Goal: Information Seeking & Learning: Learn about a topic

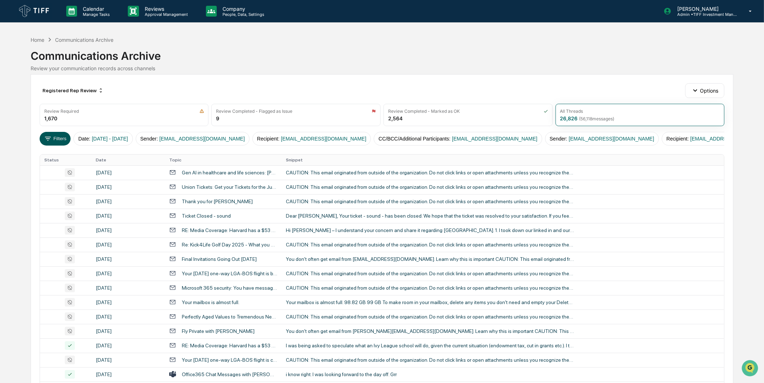
click at [51, 137] on icon at bounding box center [48, 138] width 6 height 4
click at [59, 132] on button "Filters" at bounding box center [55, 139] width 31 height 14
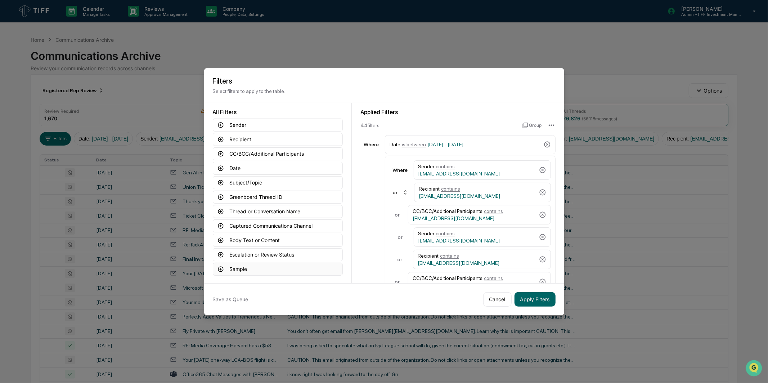
click at [291, 271] on button "Sample" at bounding box center [278, 268] width 130 height 13
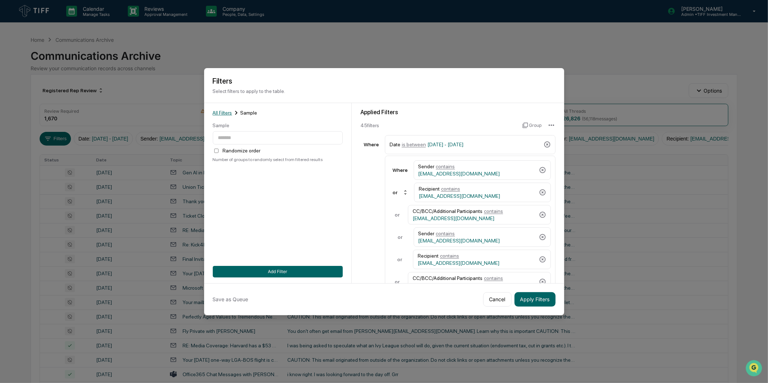
click at [229, 110] on span "All Filters" at bounding box center [222, 113] width 19 height 6
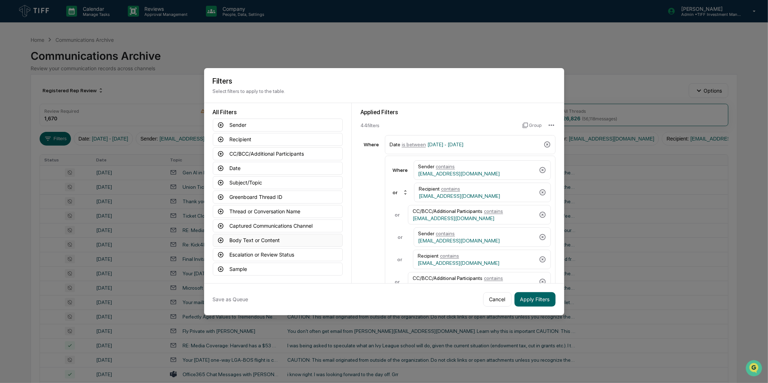
click at [270, 243] on button "Body Text or Content" at bounding box center [278, 240] width 130 height 13
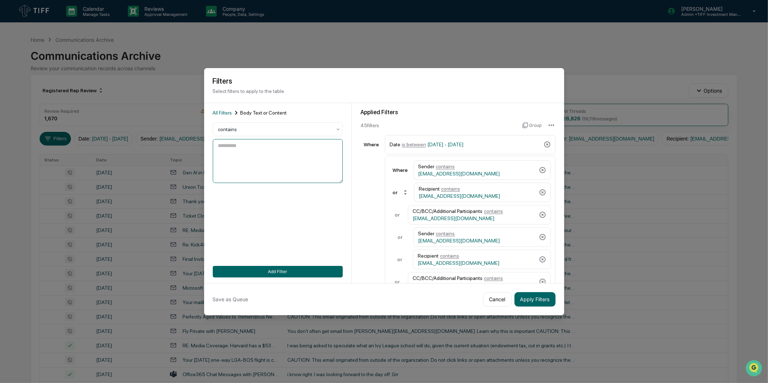
click at [269, 167] on textarea at bounding box center [278, 161] width 130 height 44
click at [275, 207] on div "All Filters Body Text or Content contains Add Filter" at bounding box center [278, 193] width 130 height 168
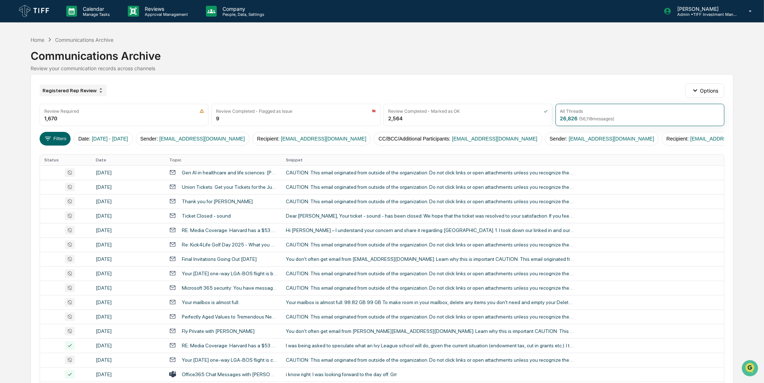
click at [71, 92] on div "Registered Rep Review" at bounding box center [73, 91] width 67 height 12
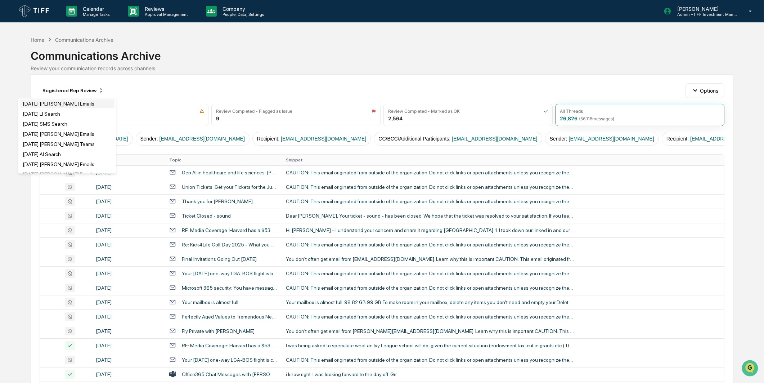
scroll to position [320, 0]
click at [181, 71] on div "Review your communication records across channels" at bounding box center [382, 68] width 703 height 6
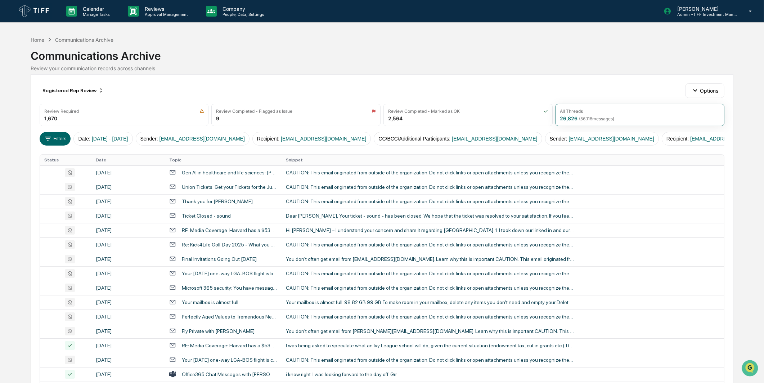
click at [176, 22] on div "Calendar Manage Tasks Reviews Approval Management Company People, Data, Setting…" at bounding box center [382, 11] width 764 height 23
click at [176, 17] on div "Reviews Approval Management" at bounding box center [161, 11] width 78 height 22
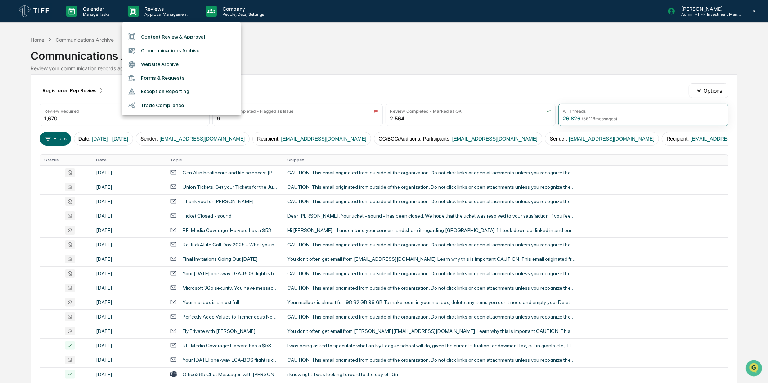
click at [177, 35] on li "Content Review & Approval" at bounding box center [181, 37] width 119 height 14
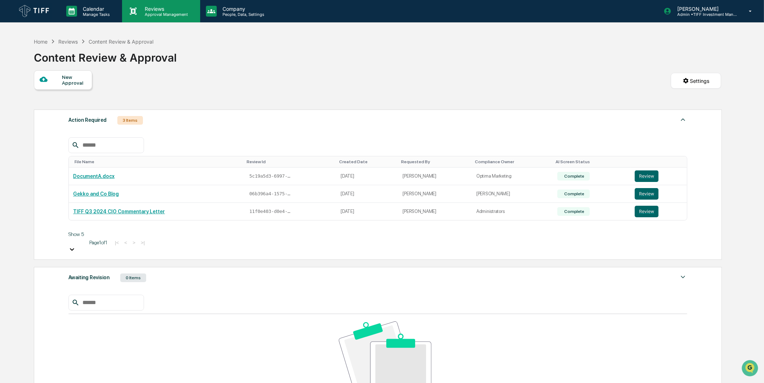
click at [173, 13] on p "Approval Management" at bounding box center [165, 14] width 53 height 5
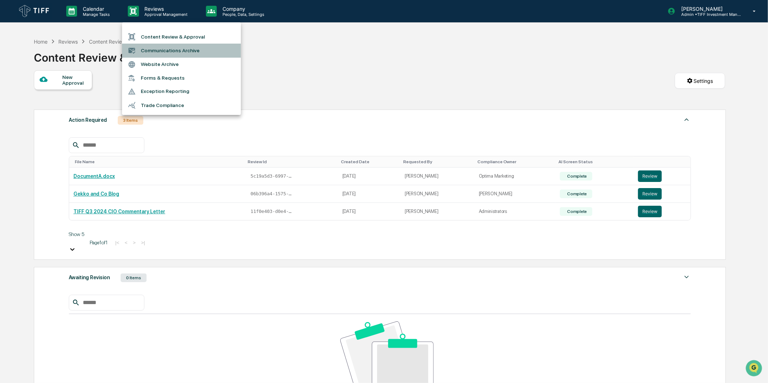
click at [171, 53] on li "Communications Archive" at bounding box center [181, 51] width 119 height 14
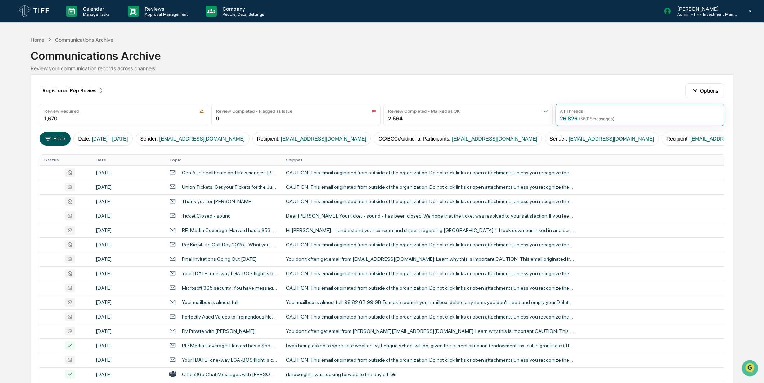
click at [63, 134] on button "Filters" at bounding box center [55, 139] width 31 height 14
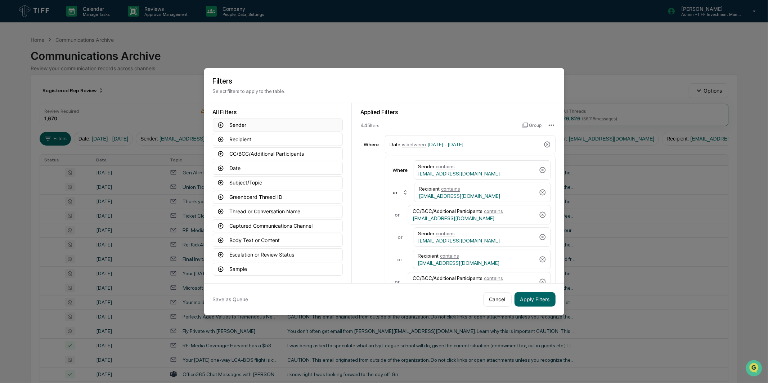
click at [291, 123] on button "Sender" at bounding box center [278, 124] width 130 height 13
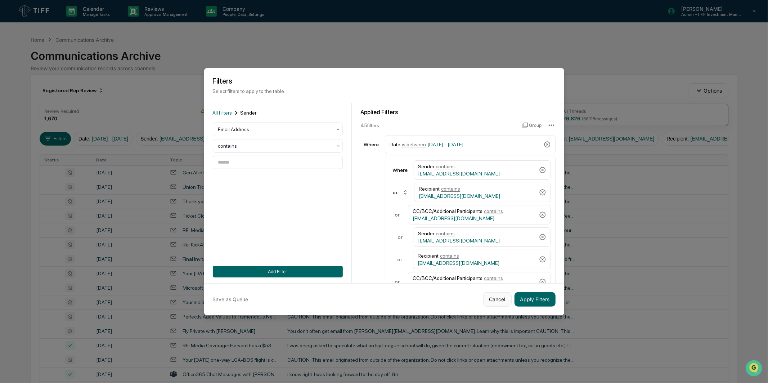
click at [500, 302] on button "Cancel" at bounding box center [497, 299] width 28 height 14
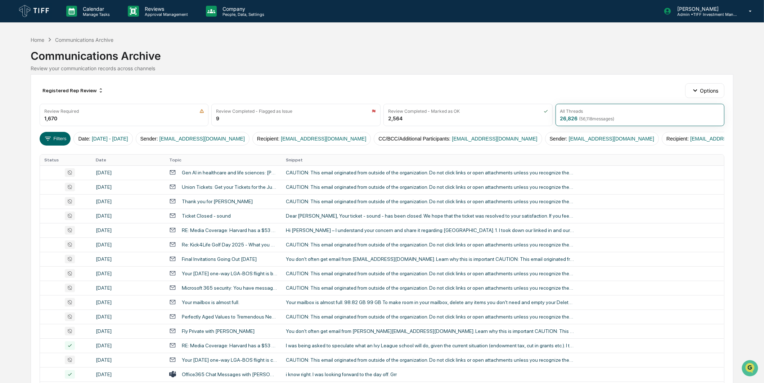
click at [444, 76] on div "Registered Rep Review Options Review Required 1,670 Review Completed - Flagged …" at bounding box center [382, 320] width 703 height 492
click at [48, 140] on icon at bounding box center [48, 138] width 6 height 4
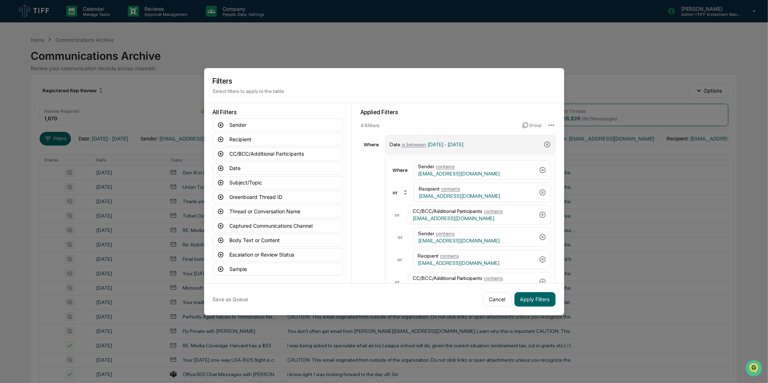
click at [455, 146] on span "[DATE] - [DATE]" at bounding box center [445, 144] width 36 height 6
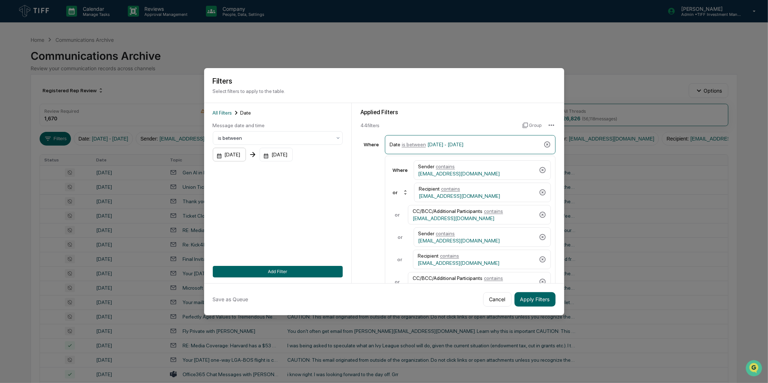
click at [246, 155] on div "[DATE]" at bounding box center [229, 155] width 33 height 14
click at [246, 157] on div "[DATE]" at bounding box center [229, 155] width 33 height 14
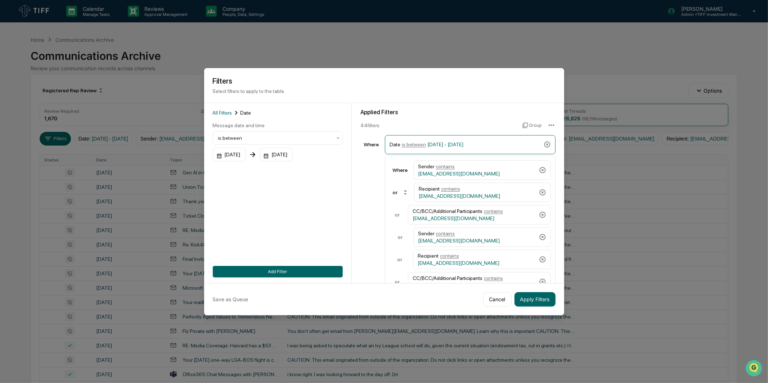
click at [305, 270] on button "Add Filter" at bounding box center [278, 272] width 130 height 12
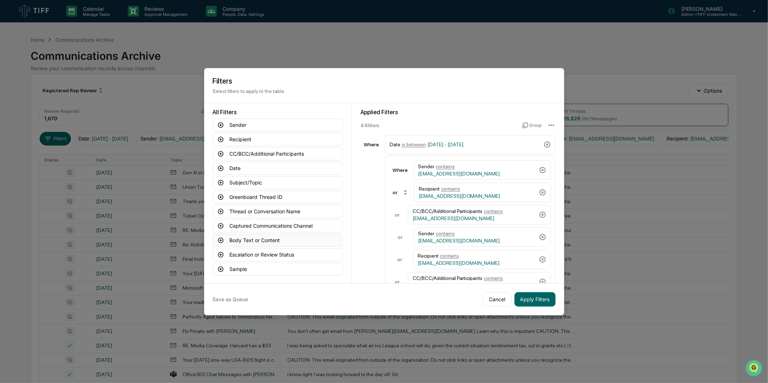
click at [287, 238] on button "Body Text or Content" at bounding box center [278, 240] width 130 height 13
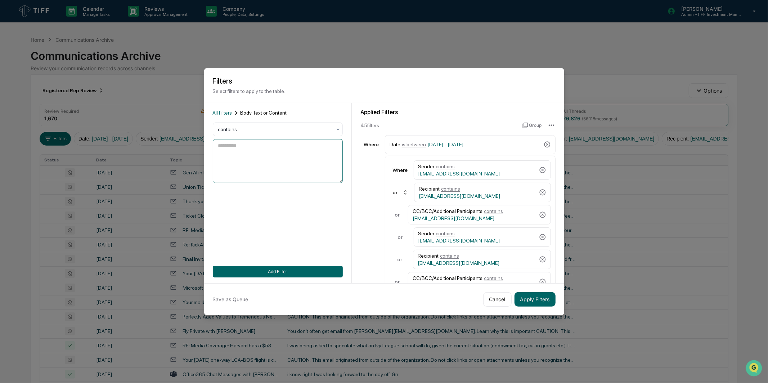
click at [267, 159] on textarea at bounding box center [278, 161] width 130 height 44
click at [219, 113] on span "All Filters" at bounding box center [222, 113] width 19 height 6
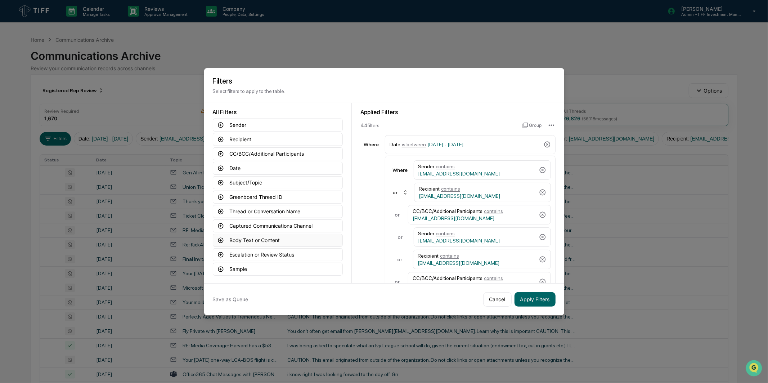
click at [239, 238] on button "Body Text or Content" at bounding box center [278, 240] width 130 height 13
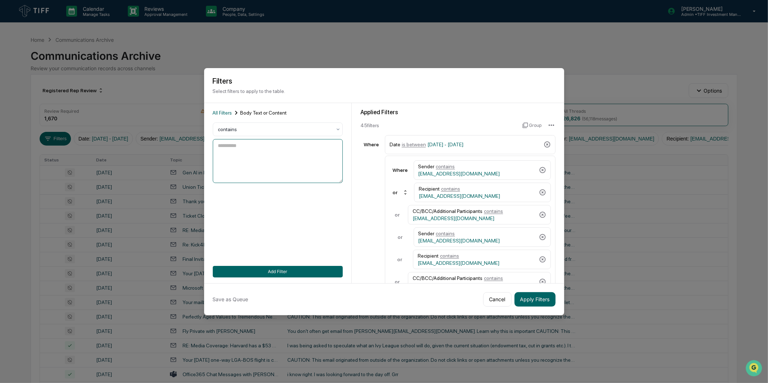
click at [247, 165] on textarea at bounding box center [278, 161] width 130 height 44
type textarea "*"
paste textarea "**********"
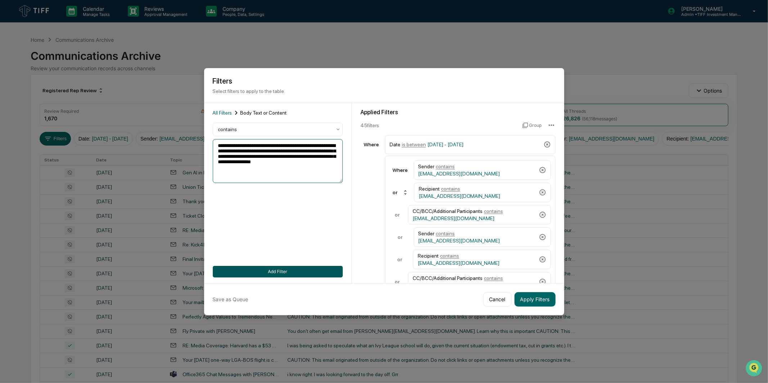
type textarea "**********"
click at [321, 275] on button "Add Filter" at bounding box center [278, 272] width 130 height 12
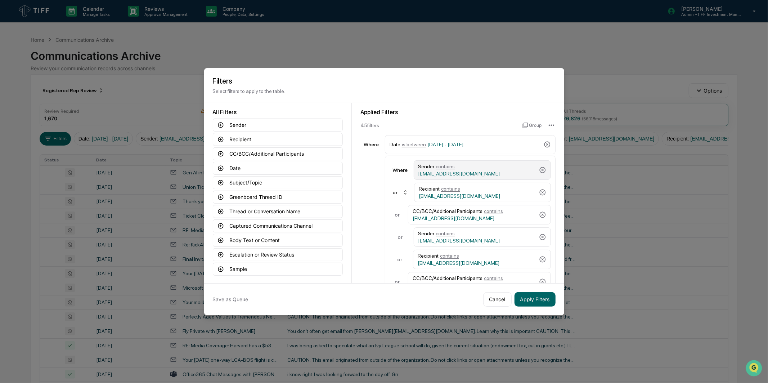
click at [534, 168] on div "Sender contains [EMAIL_ADDRESS][DOMAIN_NAME]" at bounding box center [482, 169] width 137 height 19
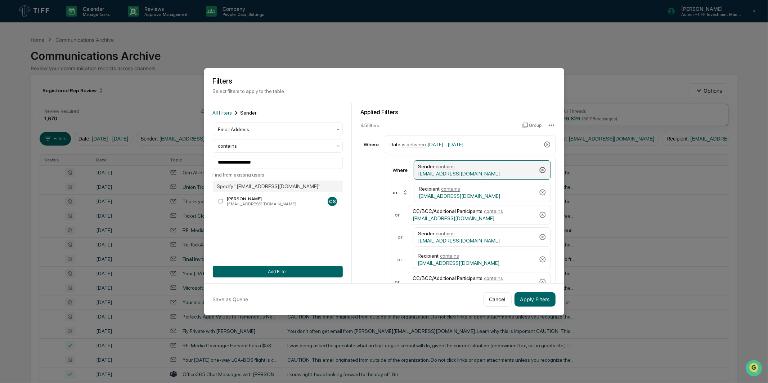
click at [539, 168] on icon at bounding box center [542, 169] width 7 height 7
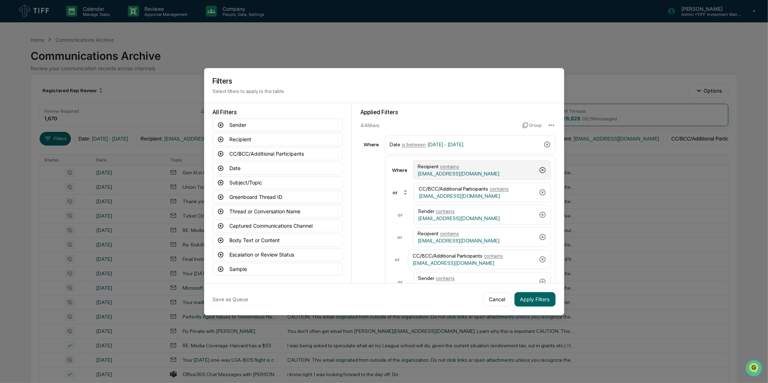
click at [539, 168] on icon at bounding box center [542, 169] width 7 height 7
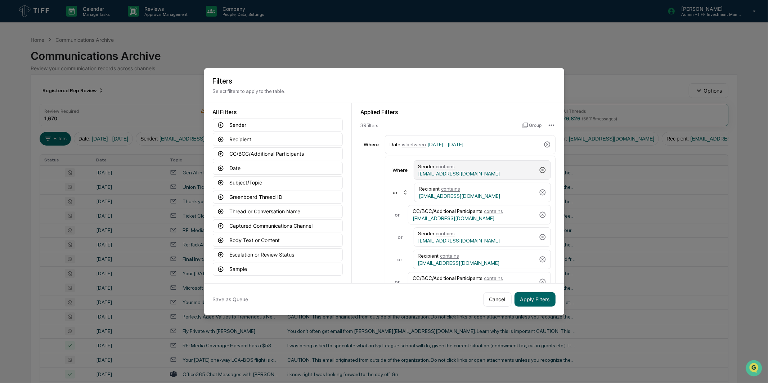
click at [539, 168] on icon at bounding box center [542, 169] width 7 height 7
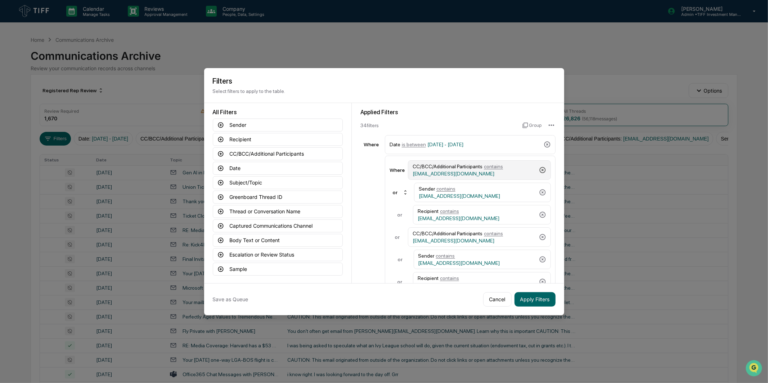
click at [539, 168] on icon at bounding box center [542, 169] width 7 height 7
click at [539, 169] on icon at bounding box center [542, 170] width 6 height 6
click at [539, 169] on icon at bounding box center [542, 169] width 7 height 7
click at [539, 169] on icon at bounding box center [542, 170] width 6 height 6
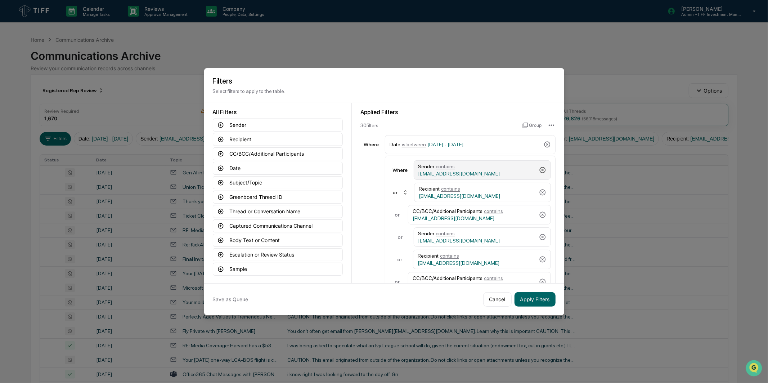
click at [539, 169] on icon at bounding box center [542, 170] width 6 height 6
click at [539, 169] on icon at bounding box center [542, 169] width 7 height 7
click at [539, 169] on icon at bounding box center [542, 170] width 6 height 6
click at [539, 169] on icon at bounding box center [542, 169] width 7 height 7
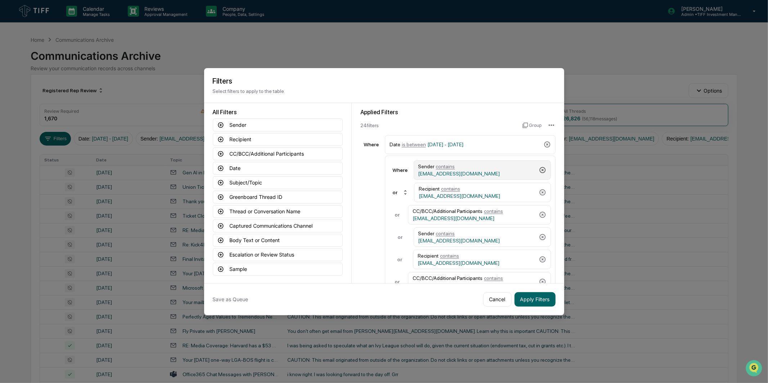
click at [539, 169] on icon at bounding box center [542, 170] width 6 height 6
click at [539, 169] on icon at bounding box center [542, 169] width 7 height 7
click at [539, 169] on icon at bounding box center [542, 170] width 6 height 6
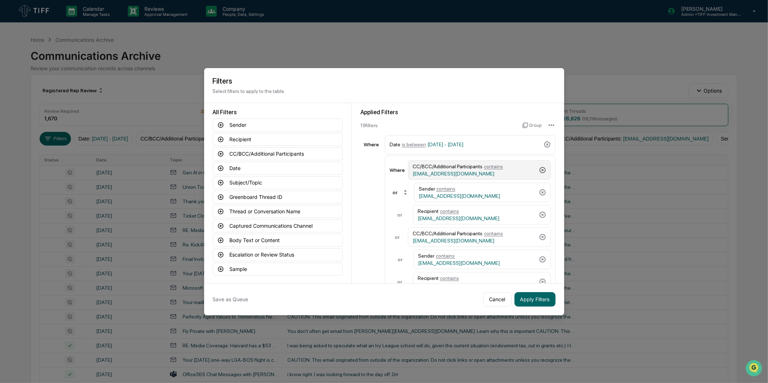
click at [539, 169] on icon at bounding box center [542, 169] width 7 height 7
click at [539, 169] on icon at bounding box center [542, 170] width 6 height 6
click at [539, 169] on icon at bounding box center [542, 169] width 7 height 7
click at [539, 169] on icon at bounding box center [542, 170] width 6 height 6
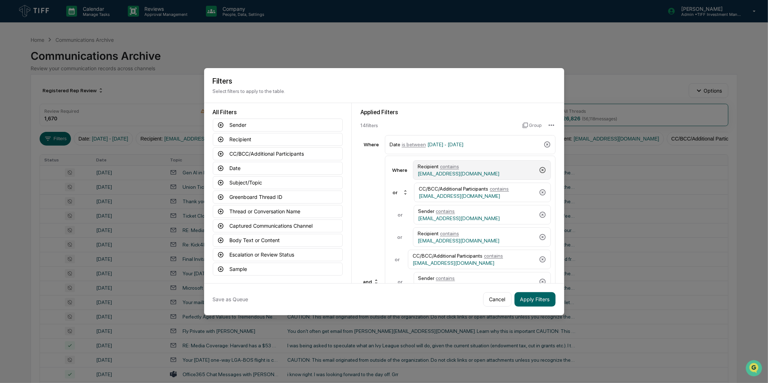
click at [539, 169] on icon at bounding box center [542, 170] width 6 height 6
click at [539, 169] on icon at bounding box center [542, 169] width 7 height 7
click at [539, 169] on icon at bounding box center [542, 170] width 6 height 6
click at [539, 169] on icon at bounding box center [542, 169] width 7 height 7
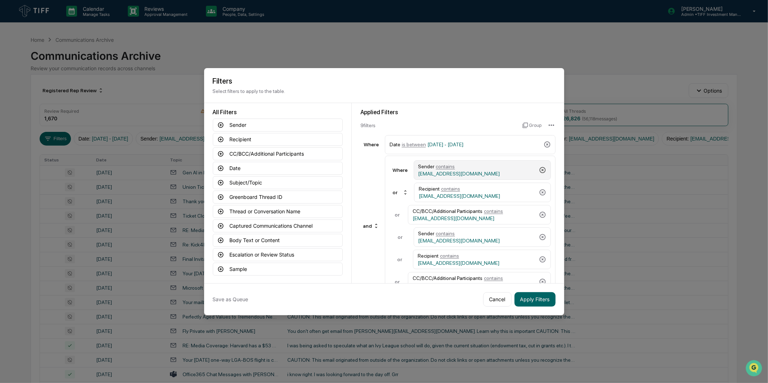
click at [539, 169] on icon at bounding box center [542, 170] width 6 height 6
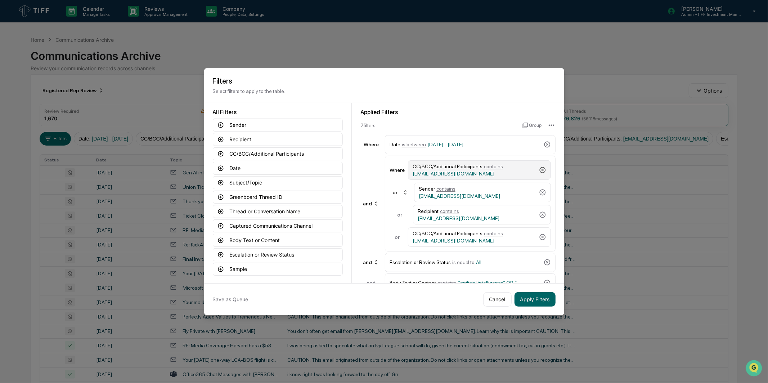
click at [539, 169] on icon at bounding box center [542, 169] width 7 height 7
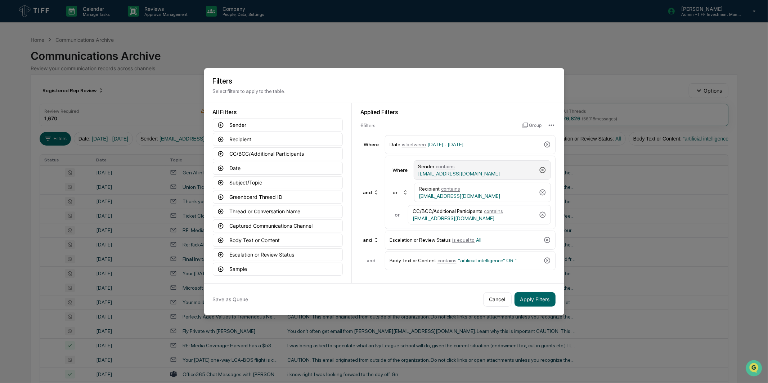
click at [538, 169] on div "Sender contains [EMAIL_ADDRESS][DOMAIN_NAME]" at bounding box center [482, 169] width 137 height 19
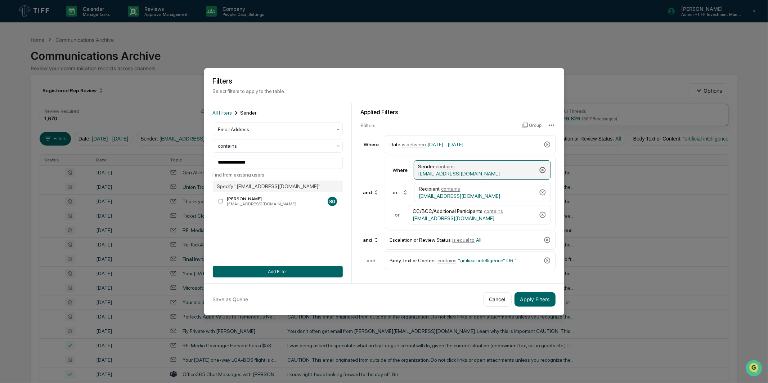
click at [538, 169] on div "Sender contains [EMAIL_ADDRESS][DOMAIN_NAME]" at bounding box center [482, 169] width 137 height 19
click at [543, 170] on icon at bounding box center [542, 169] width 7 height 7
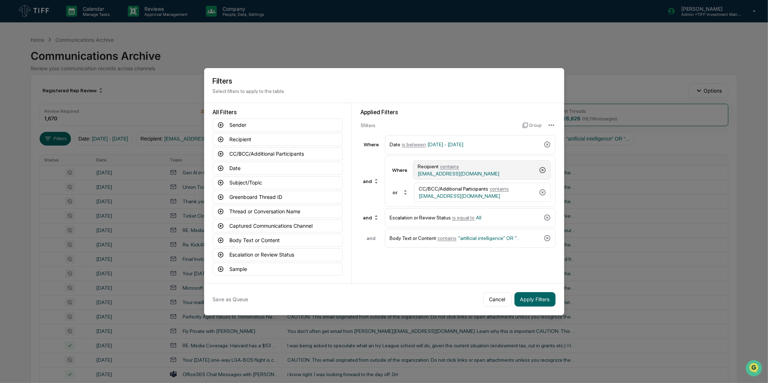
click at [543, 170] on icon at bounding box center [542, 169] width 7 height 7
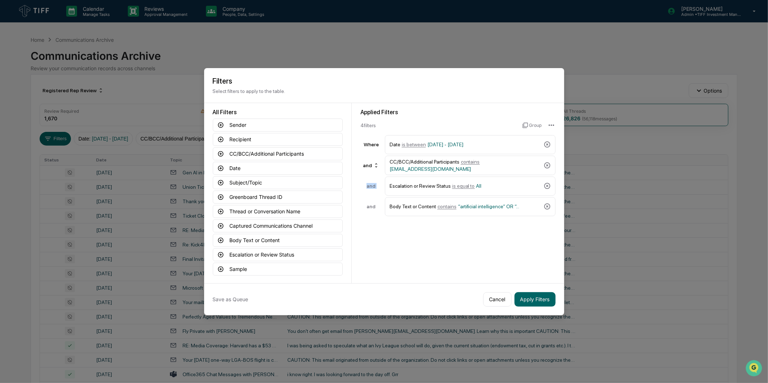
click at [543, 170] on div "CC/BCC/Additional Participants contains [EMAIL_ADDRESS][DOMAIN_NAME]" at bounding box center [470, 164] width 171 height 19
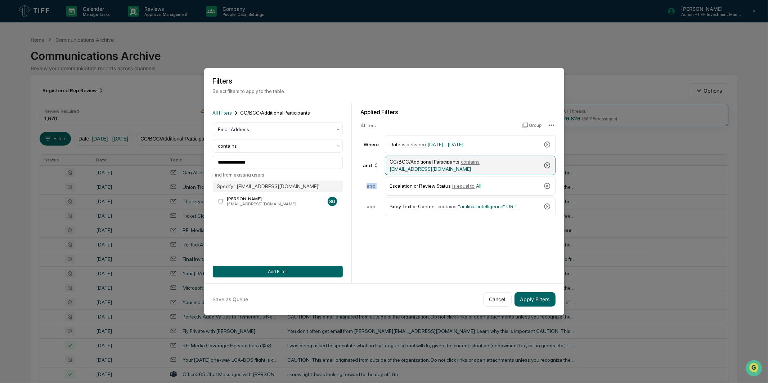
drag, startPoint x: 543, startPoint y: 170, endPoint x: 545, endPoint y: 166, distance: 4.2
click at [545, 166] on icon at bounding box center [546, 165] width 7 height 7
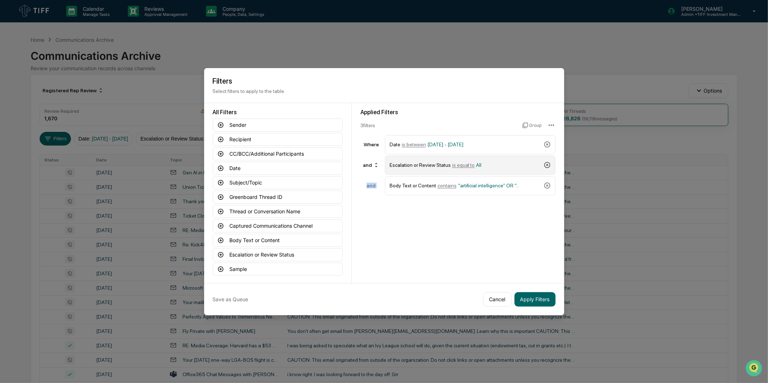
click at [547, 165] on icon at bounding box center [547, 165] width 6 height 6
click at [451, 222] on div "Applied Filters 2 filter s Group Where Date is between [DATE] - [DATE] and Body…" at bounding box center [458, 193] width 212 height 180
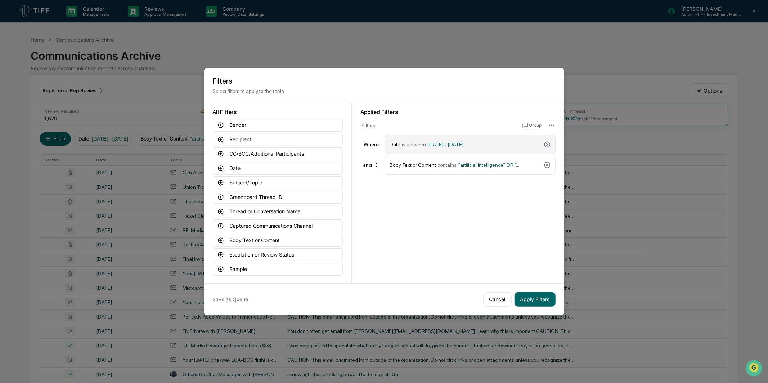
click at [443, 146] on span "[DATE] - [DATE]" at bounding box center [445, 144] width 36 height 6
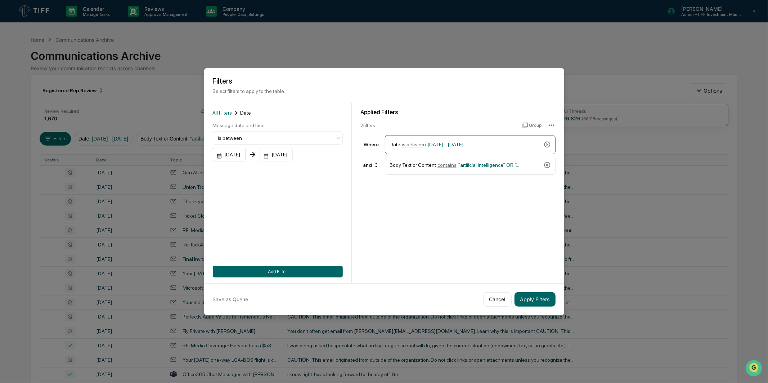
click at [243, 156] on div "[DATE]" at bounding box center [229, 155] width 33 height 14
click at [246, 158] on div "[DATE]" at bounding box center [229, 155] width 33 height 14
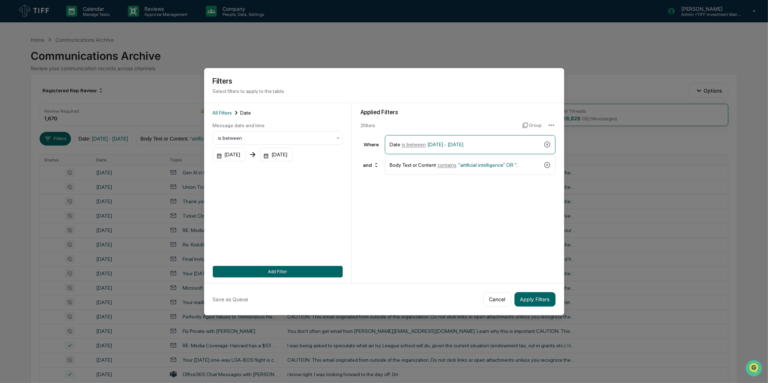
click at [421, 195] on div at bounding box center [384, 191] width 768 height 383
click at [315, 274] on button "Add Filter" at bounding box center [278, 272] width 130 height 12
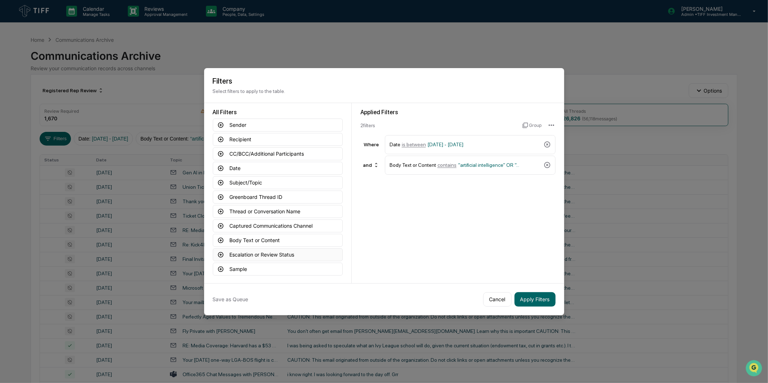
click at [271, 255] on button "Escalation or Review Status" at bounding box center [278, 254] width 130 height 13
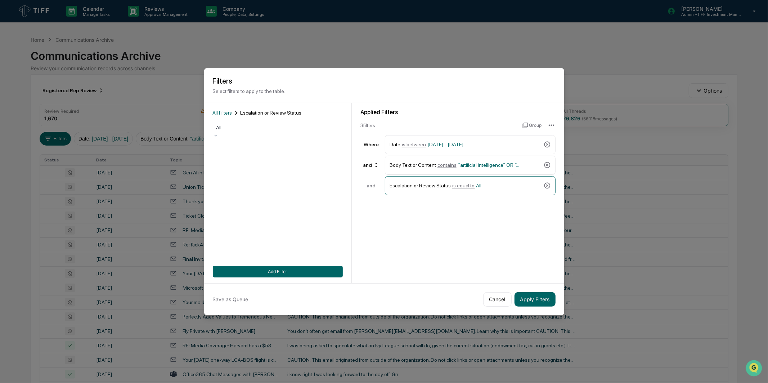
click at [266, 125] on div at bounding box center [277, 127] width 123 height 7
click at [395, 254] on div "Applied Filters 3 filter s Group Where Date is between [DATE] - [DATE] and Body…" at bounding box center [458, 193] width 212 height 180
click at [524, 299] on button "Apply Filters" at bounding box center [534, 299] width 41 height 14
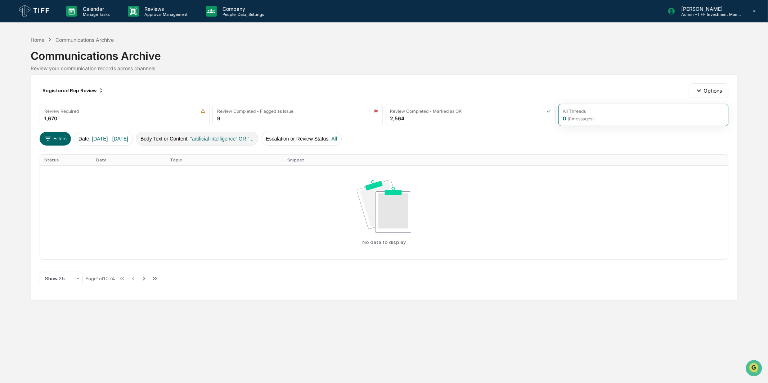
click at [205, 139] on button "Body Text or Content : “artificial intelligence” OR “..." at bounding box center [197, 139] width 122 height 14
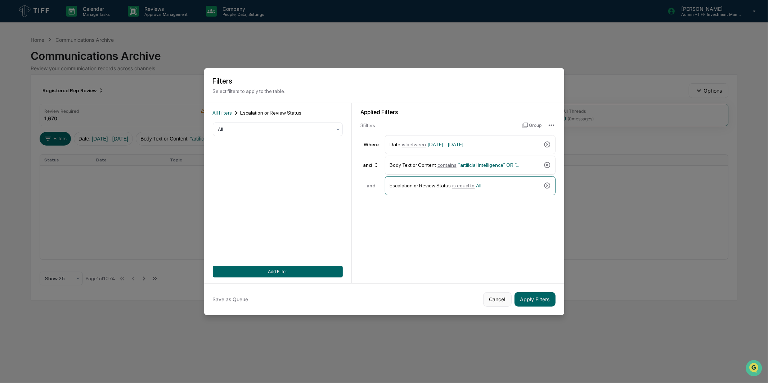
click at [498, 300] on button "Cancel" at bounding box center [497, 299] width 28 height 14
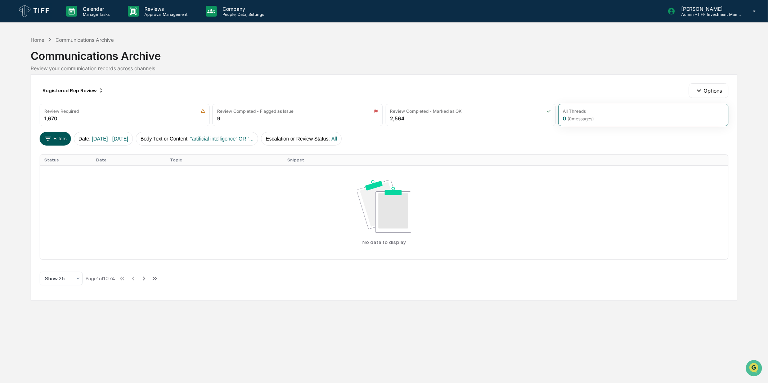
click at [54, 141] on button "Filters" at bounding box center [55, 139] width 31 height 14
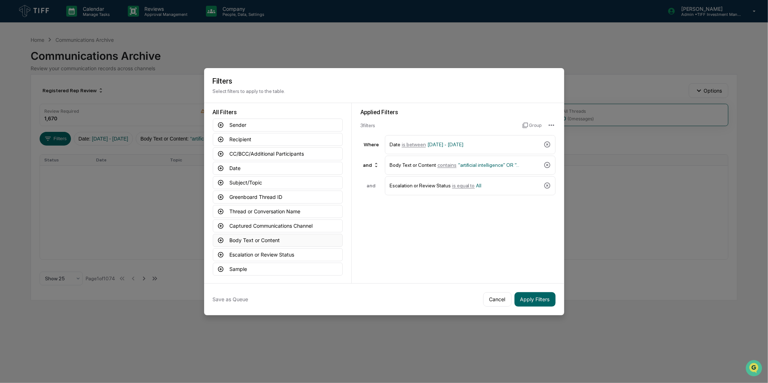
click at [254, 242] on button "Body Text or Content" at bounding box center [278, 240] width 130 height 13
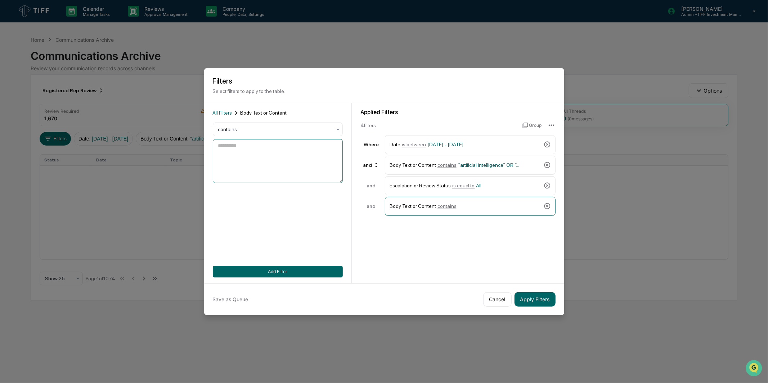
click at [271, 162] on textarea at bounding box center [278, 161] width 130 height 44
type textarea "**********"
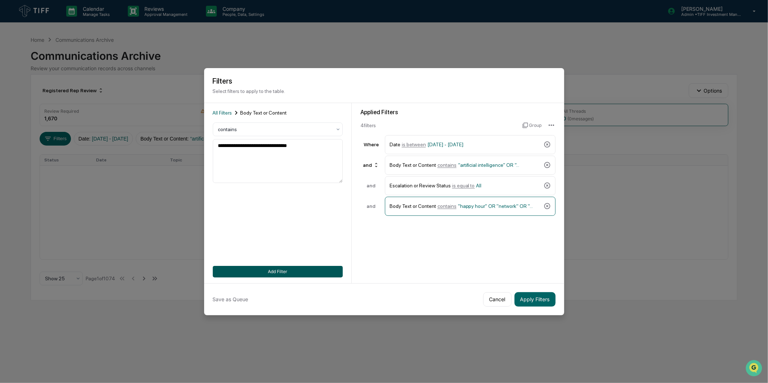
click at [313, 271] on button "Add Filter" at bounding box center [278, 272] width 130 height 12
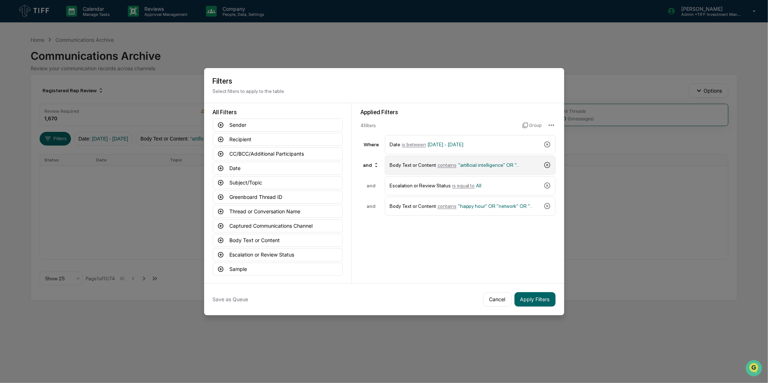
click at [545, 162] on icon at bounding box center [546, 164] width 7 height 7
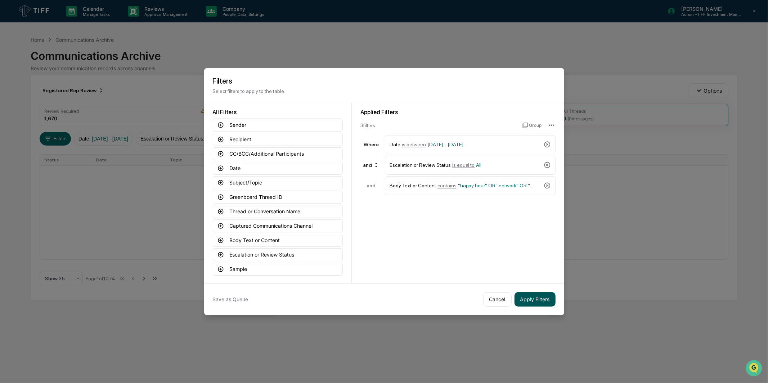
click at [528, 301] on button "Apply Filters" at bounding box center [534, 299] width 41 height 14
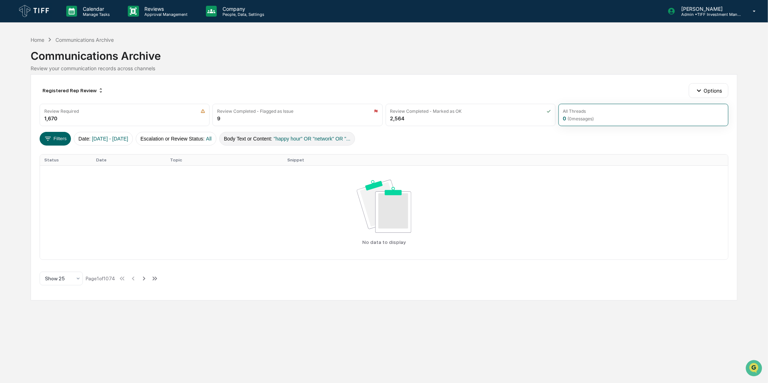
click at [347, 134] on button "Body Text or Content : "happy hour" OR "network" OR "..." at bounding box center [287, 139] width 136 height 14
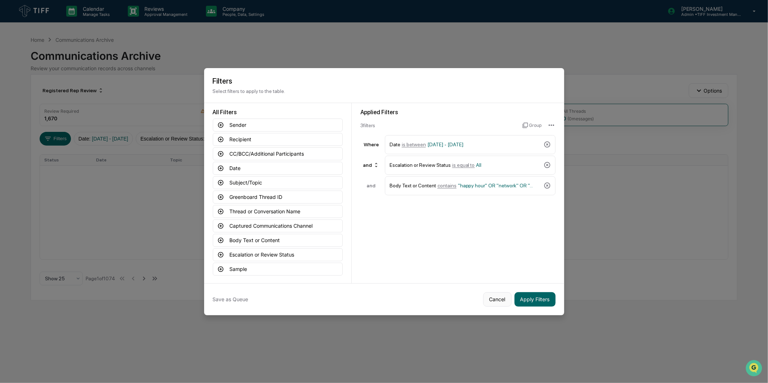
click at [494, 297] on button "Cancel" at bounding box center [497, 299] width 28 height 14
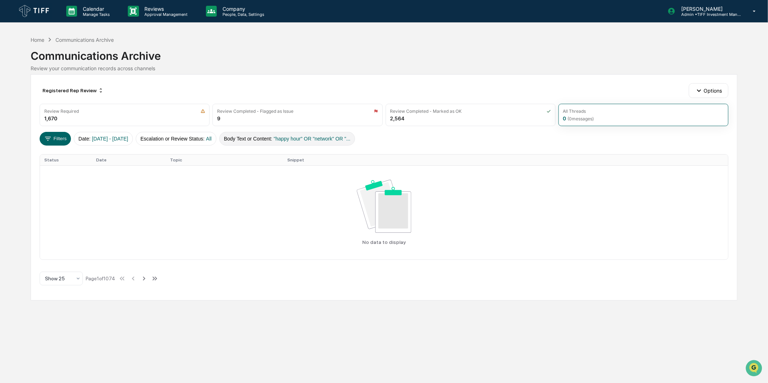
click at [323, 137] on span ""happy hour" OR "network" OR "..." at bounding box center [312, 139] width 77 height 6
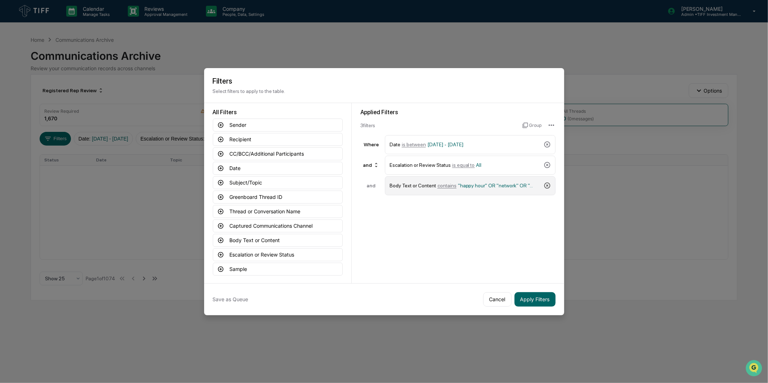
click at [549, 184] on icon at bounding box center [547, 185] width 6 height 6
click at [278, 227] on button "Captured Communications Channel" at bounding box center [278, 225] width 130 height 13
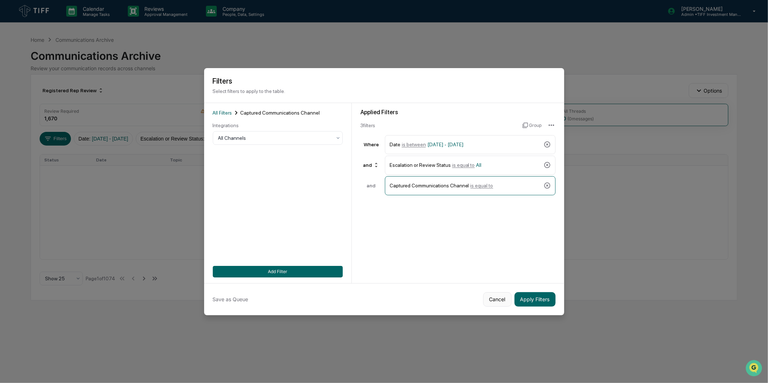
click at [495, 300] on button "Cancel" at bounding box center [497, 299] width 28 height 14
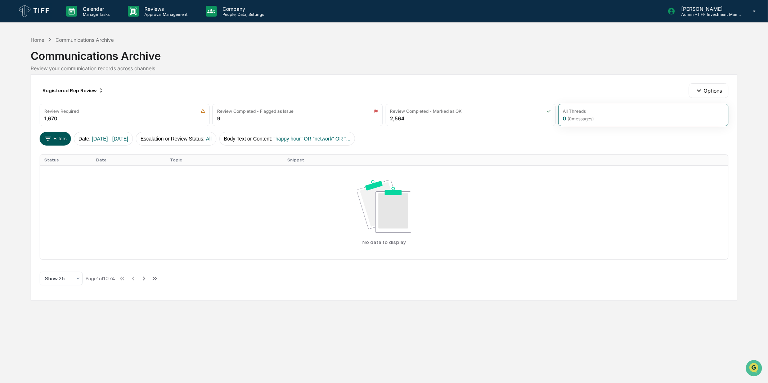
click at [55, 135] on button "Filters" at bounding box center [55, 139] width 31 height 14
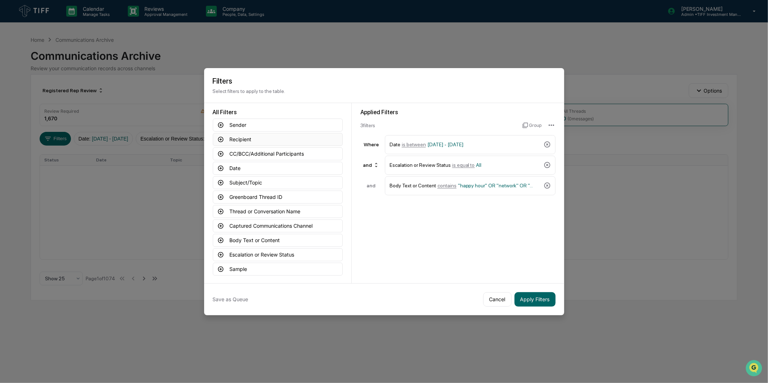
click at [265, 142] on button "Recipient" at bounding box center [278, 139] width 130 height 13
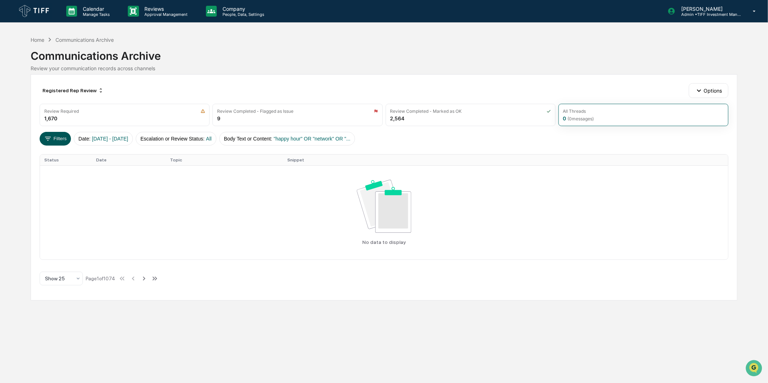
click at [53, 140] on button "Filters" at bounding box center [55, 139] width 31 height 14
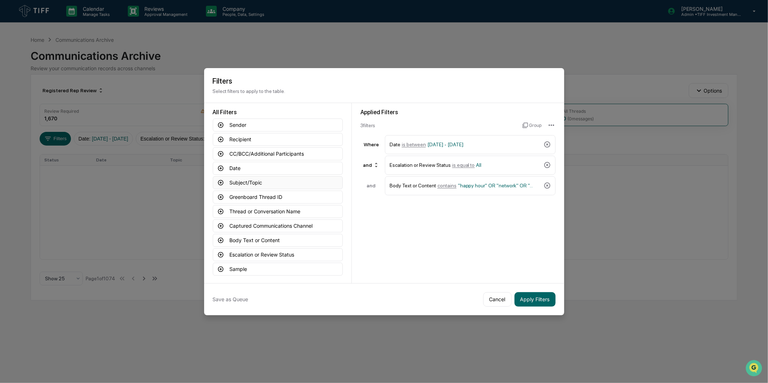
click at [281, 182] on button "Subject/Topic" at bounding box center [278, 182] width 130 height 13
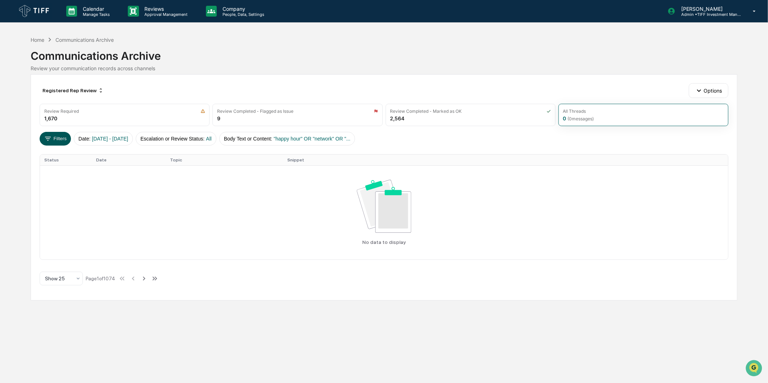
click at [53, 134] on button "Filters" at bounding box center [55, 139] width 31 height 14
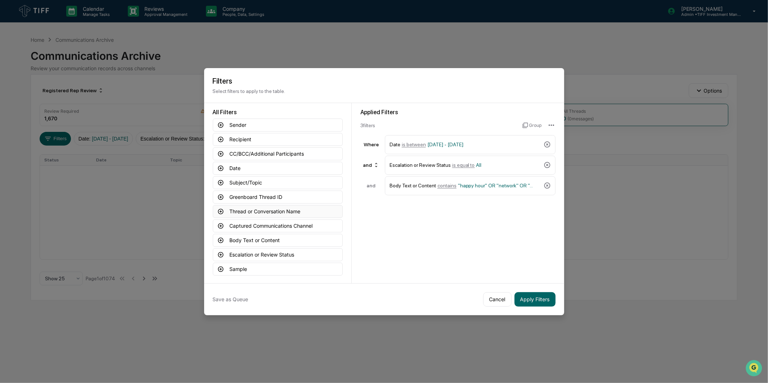
click at [239, 209] on button "Thread or Conversation Name" at bounding box center [278, 211] width 130 height 13
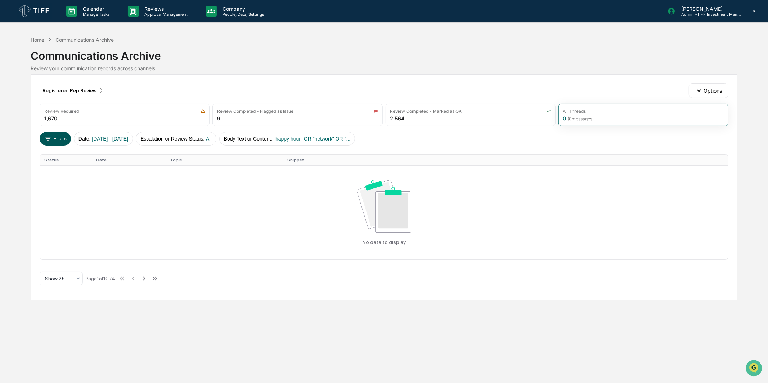
click at [59, 137] on button "Filters" at bounding box center [55, 139] width 31 height 14
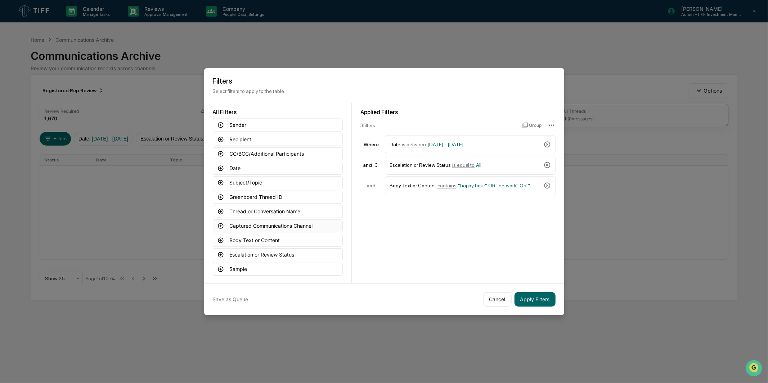
click at [269, 226] on button "Captured Communications Channel" at bounding box center [278, 225] width 130 height 13
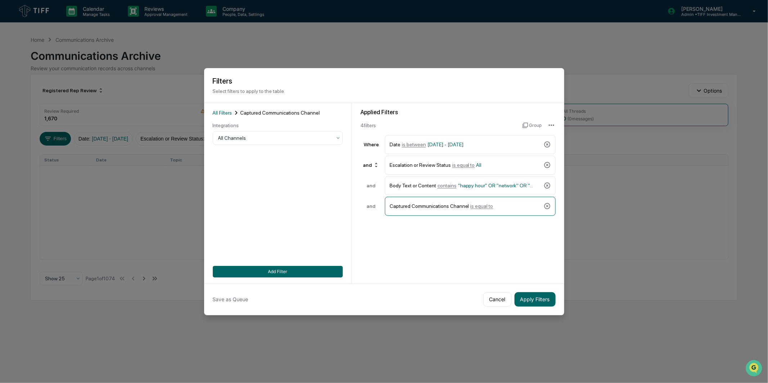
click at [250, 145] on div "All Filters Captured Communications Channel Integrations All Channels Add Filter" at bounding box center [278, 193] width 130 height 168
click at [252, 137] on div at bounding box center [277, 135] width 123 height 7
click at [547, 207] on icon at bounding box center [546, 205] width 7 height 7
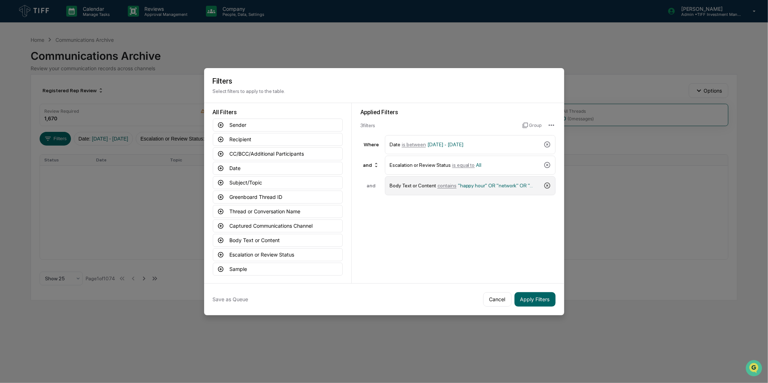
click at [545, 189] on icon at bounding box center [546, 185] width 7 height 7
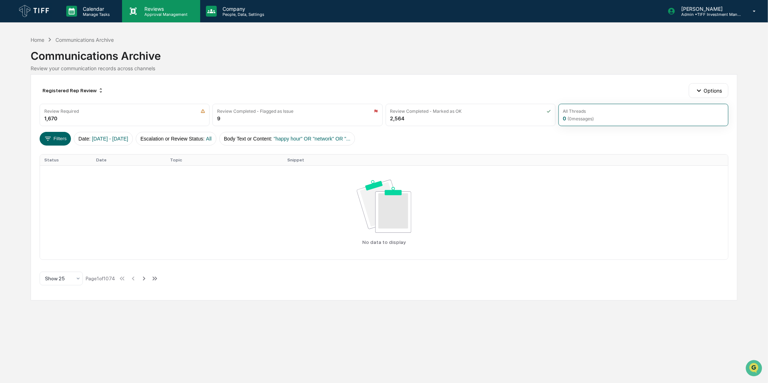
click at [174, 16] on p "Approval Management" at bounding box center [165, 14] width 53 height 5
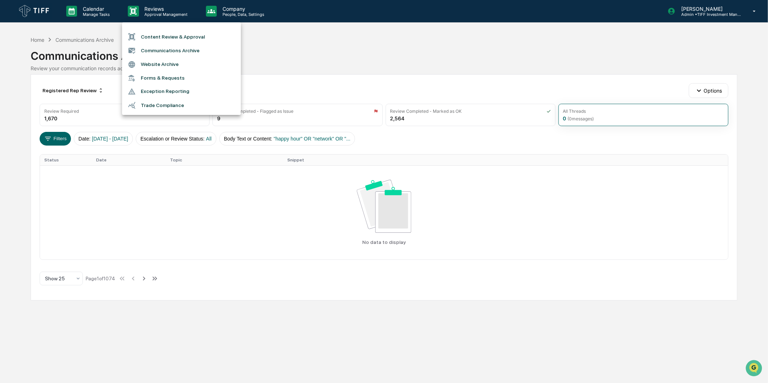
click at [166, 47] on li "Communications Archive" at bounding box center [181, 51] width 119 height 14
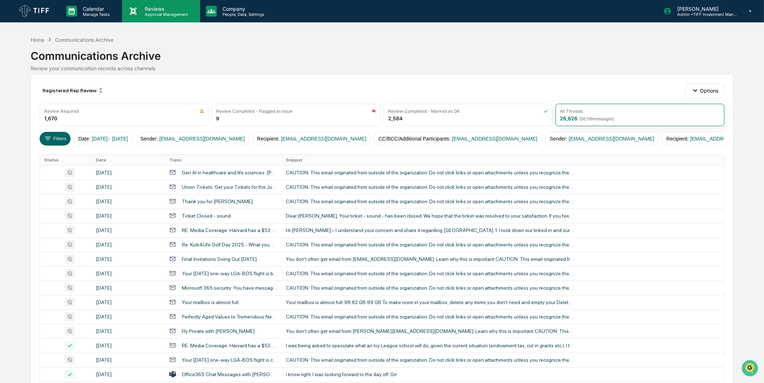
click at [156, 16] on p "Approval Management" at bounding box center [165, 14] width 53 height 5
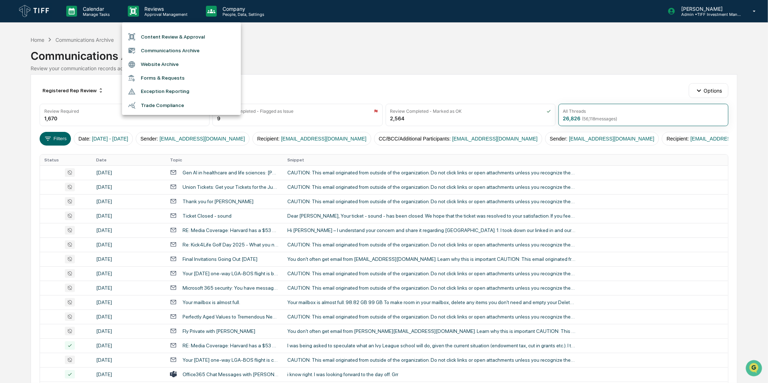
click at [164, 30] on li "Content Review & Approval" at bounding box center [181, 37] width 119 height 14
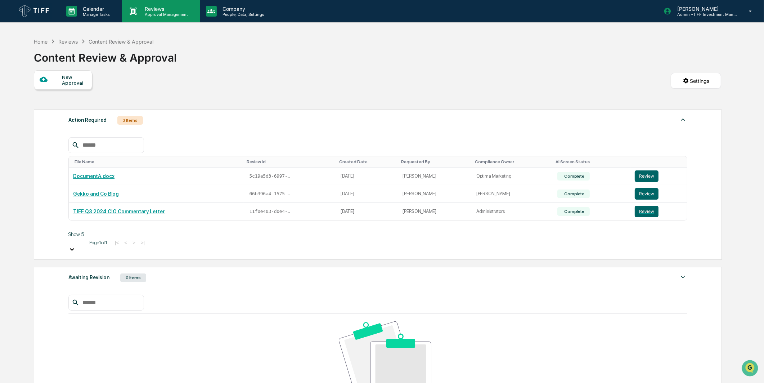
click at [146, 15] on p "Approval Management" at bounding box center [165, 14] width 53 height 5
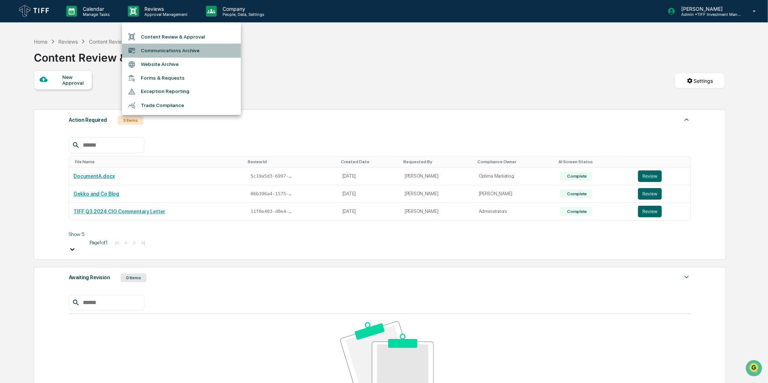
click at [150, 45] on li "Communications Archive" at bounding box center [181, 51] width 119 height 14
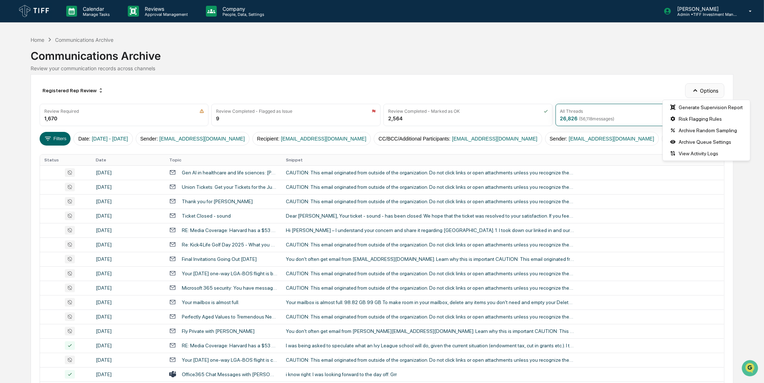
click at [708, 91] on button "Options" at bounding box center [704, 90] width 39 height 14
click at [706, 135] on div "Archive Random Sampling" at bounding box center [706, 131] width 84 height 12
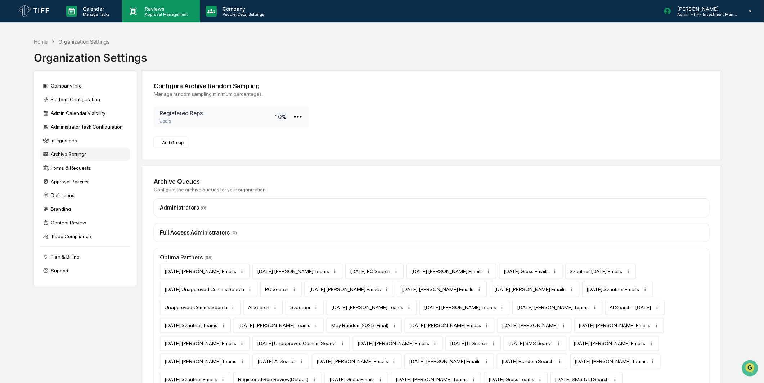
click at [144, 4] on div "Reviews Approval Management" at bounding box center [161, 11] width 78 height 22
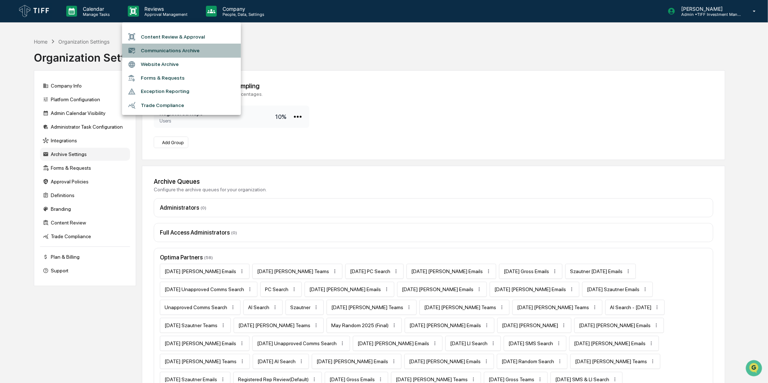
click at [166, 52] on li "Communications Archive" at bounding box center [181, 51] width 119 height 14
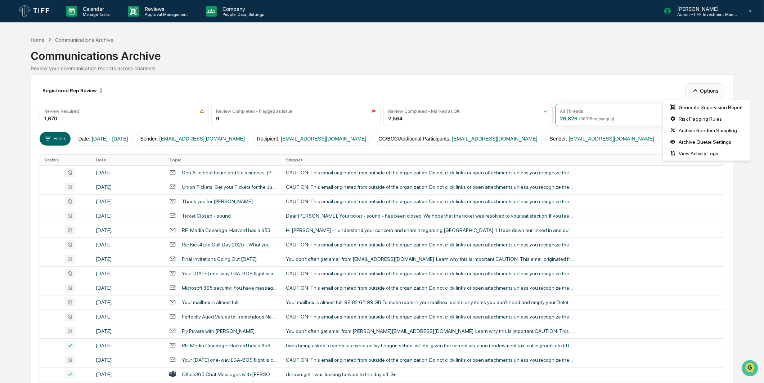
click at [704, 91] on button "Options" at bounding box center [704, 90] width 39 height 14
click at [706, 129] on div "Archive Random Sampling" at bounding box center [706, 131] width 84 height 12
click at [706, 94] on button "Options" at bounding box center [704, 90] width 39 height 14
click at [711, 120] on div "Risk Flagging Rules" at bounding box center [706, 119] width 84 height 12
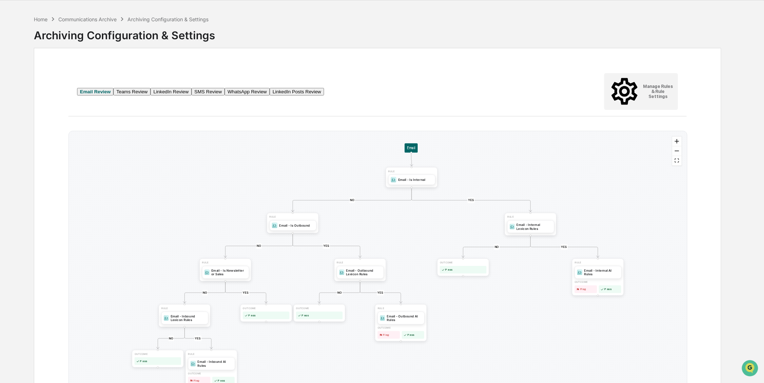
scroll to position [41, 0]
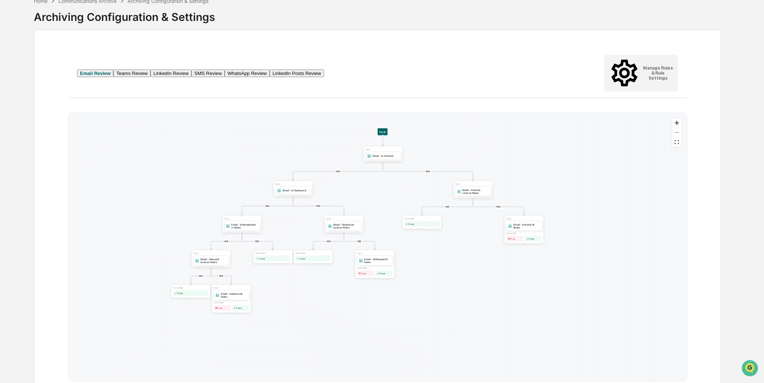
click at [143, 69] on button "Teams Review" at bounding box center [131, 73] width 37 height 8
click at [189, 69] on button "LinkedIn Review" at bounding box center [170, 73] width 41 height 8
click at [211, 69] on button "SMS Review" at bounding box center [208, 73] width 33 height 8
click at [265, 71] on button "WhatsApp Review" at bounding box center [246, 73] width 45 height 8
click at [305, 69] on button "LinkedIn Posts Review" at bounding box center [297, 73] width 54 height 8
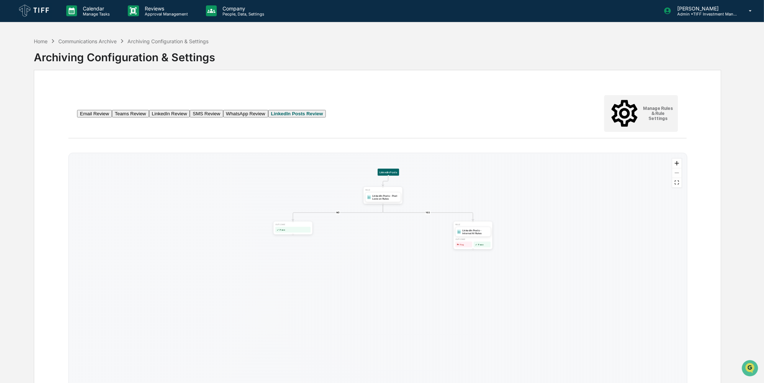
scroll to position [0, 0]
click at [146, 5] on div "Reviews Approval Management" at bounding box center [161, 11] width 78 height 22
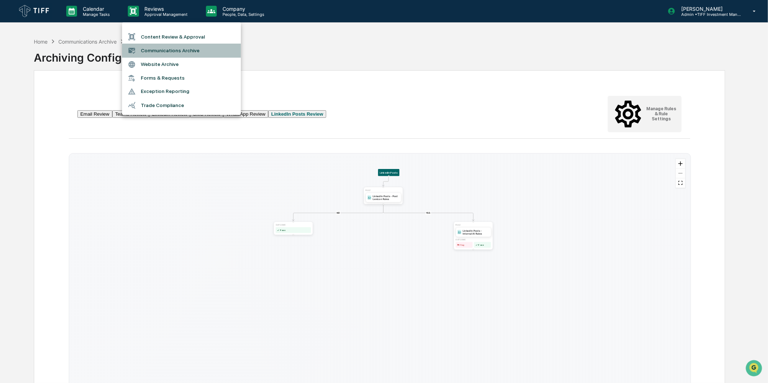
click at [161, 52] on li "Communications Archive" at bounding box center [181, 51] width 119 height 14
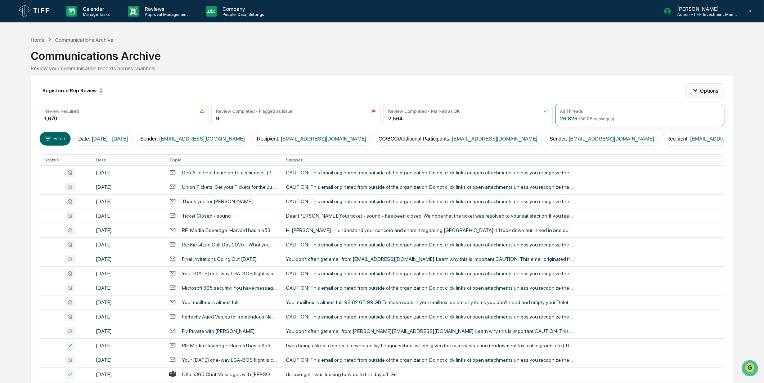
click at [705, 94] on button "Options" at bounding box center [704, 90] width 39 height 14
click at [708, 121] on div "Risk Flagging Rules" at bounding box center [706, 119] width 84 height 12
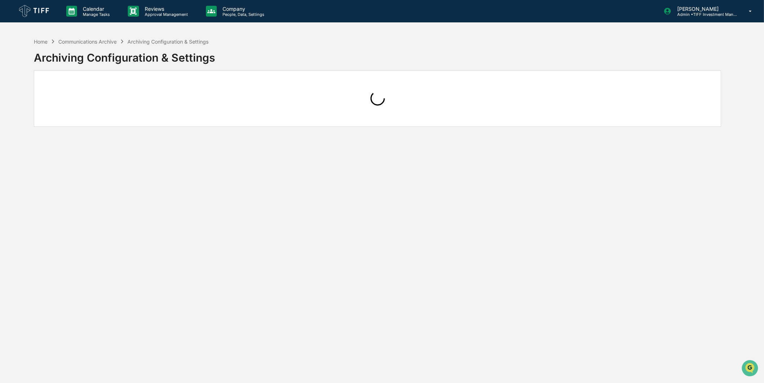
click at [588, 48] on div "Home Communications Archive Archiving Configuration & Settings Archiving Config…" at bounding box center [377, 52] width 687 height 36
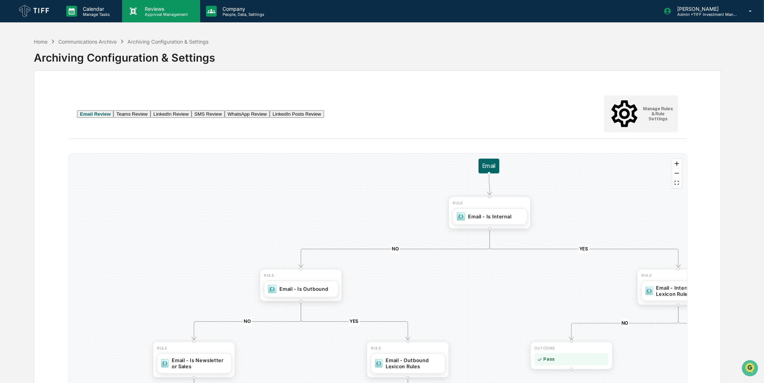
click at [160, 8] on p "Reviews" at bounding box center [165, 9] width 53 height 6
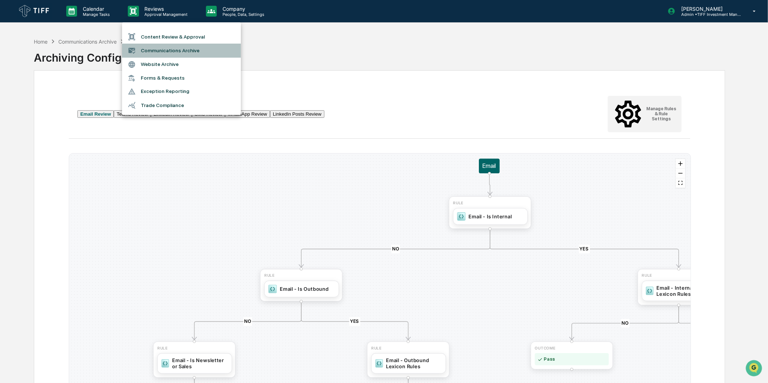
click at [179, 44] on li "Communications Archive" at bounding box center [181, 51] width 119 height 14
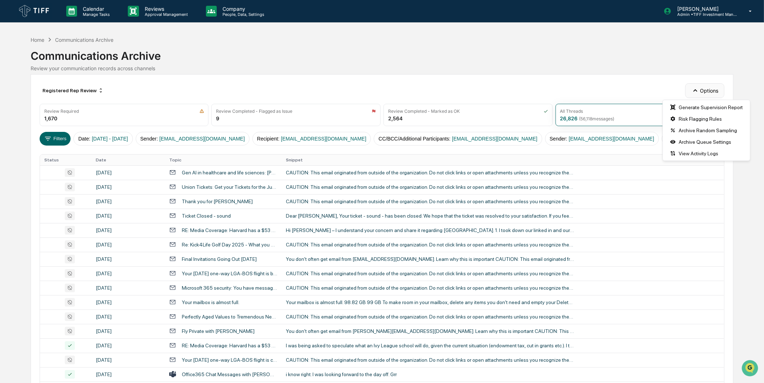
click at [707, 94] on button "Options" at bounding box center [704, 90] width 39 height 14
click at [708, 144] on div "Archive Queue Settings" at bounding box center [706, 142] width 84 height 12
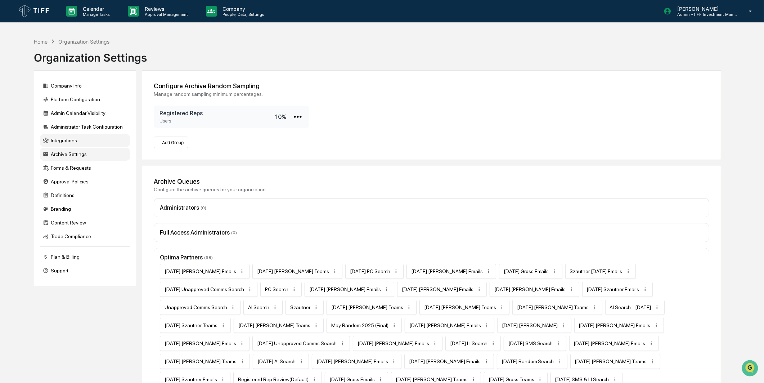
click at [75, 147] on div "Integrations" at bounding box center [85, 140] width 90 height 13
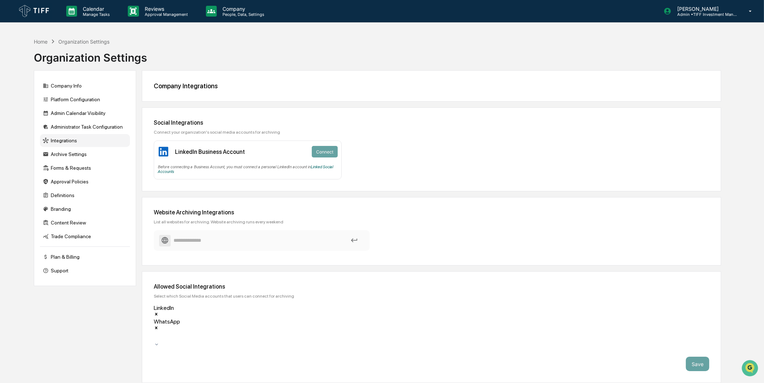
click at [81, 134] on div "Company Info Platform Configuration Admin Calendar Visibility Administrator Tas…" at bounding box center [85, 178] width 102 height 216
click at [82, 131] on div "Administrator Task Configuration" at bounding box center [85, 126] width 90 height 13
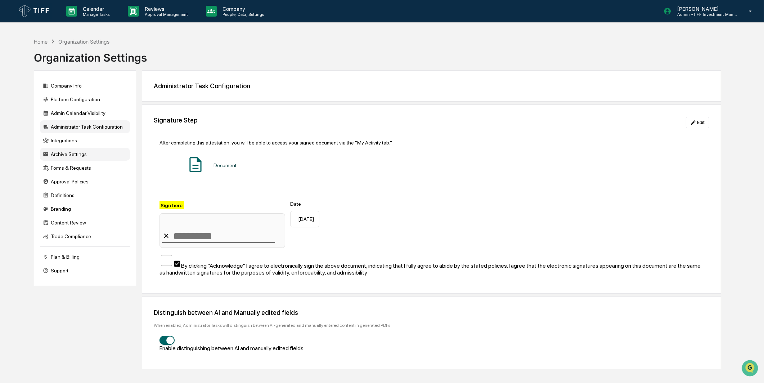
click at [78, 150] on div "Archive Settings" at bounding box center [85, 154] width 90 height 13
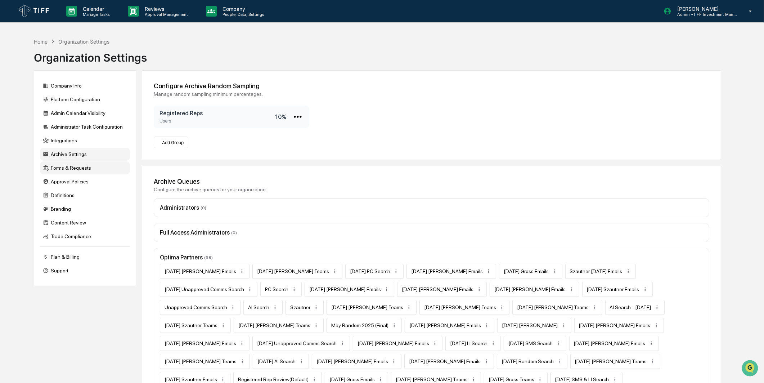
click at [78, 163] on div "Forms & Requests" at bounding box center [85, 167] width 90 height 13
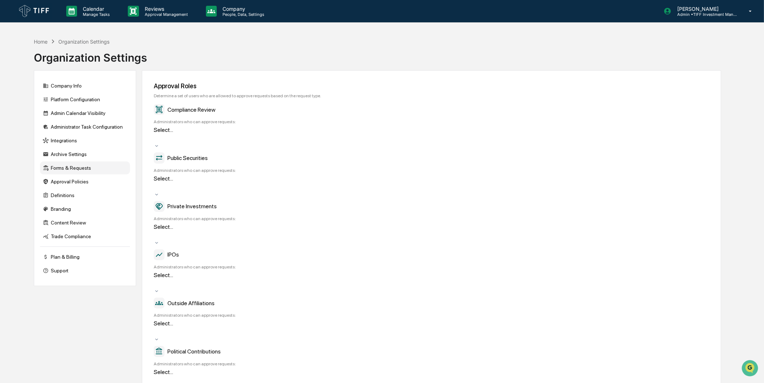
click at [76, 172] on div "Forms & Requests" at bounding box center [85, 167] width 90 height 13
click at [84, 87] on div "Company Info" at bounding box center [85, 85] width 90 height 13
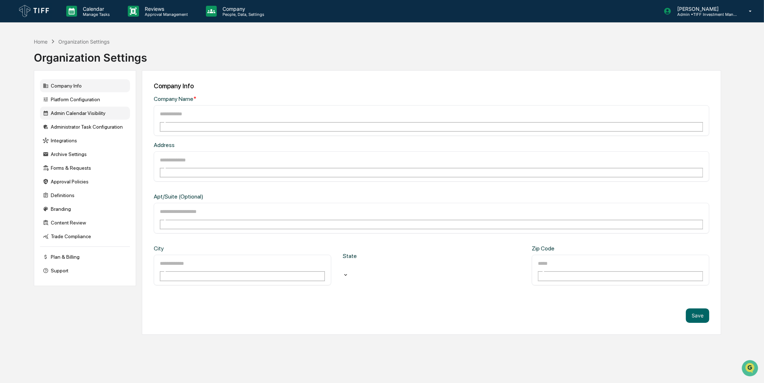
click at [81, 110] on div "Admin Calendar Visibility" at bounding box center [85, 113] width 90 height 13
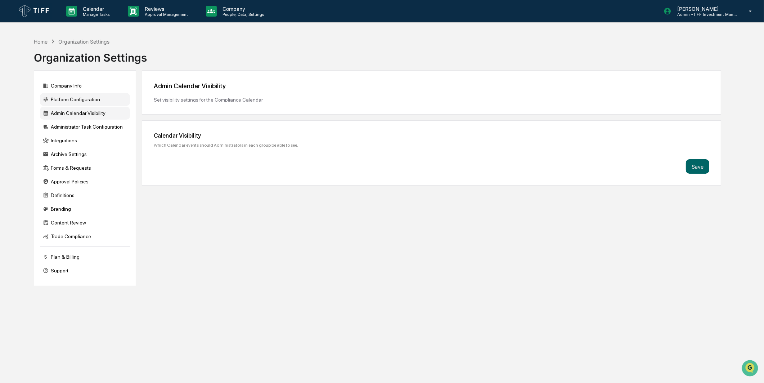
click at [84, 104] on div "Platform Configuration" at bounding box center [85, 99] width 90 height 13
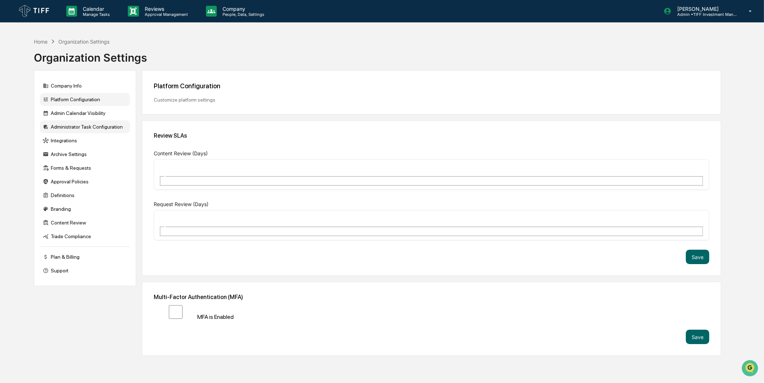
click at [81, 124] on div "Administrator Task Configuration" at bounding box center [85, 126] width 90 height 13
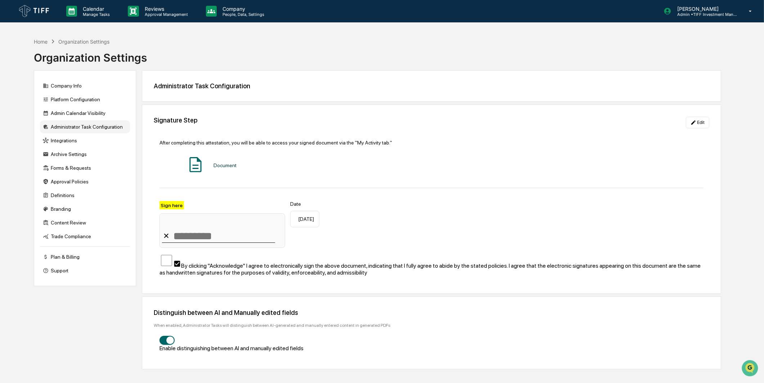
click at [81, 133] on div "Administrator Task Configuration" at bounding box center [85, 126] width 90 height 13
click at [81, 142] on div "Integrations" at bounding box center [85, 140] width 90 height 13
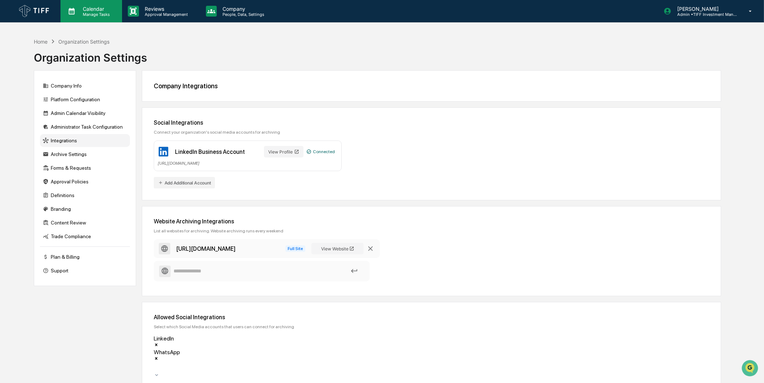
click at [112, 12] on p "Manage Tasks" at bounding box center [95, 14] width 36 height 5
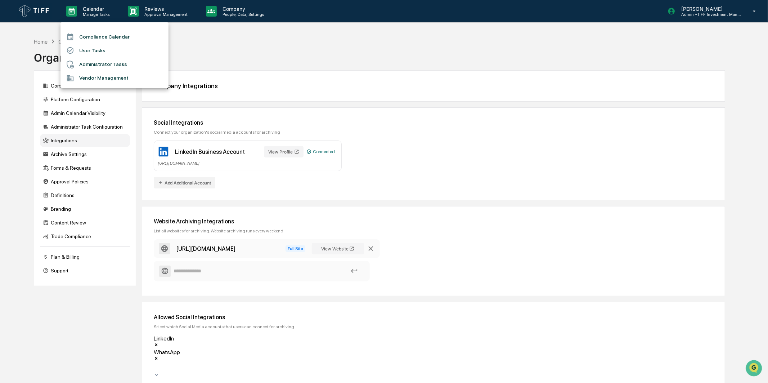
click at [155, 10] on div at bounding box center [384, 191] width 768 height 383
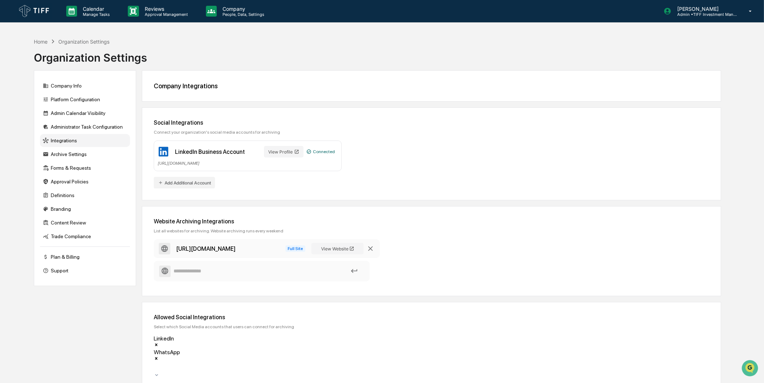
click at [168, 9] on p "Reviews" at bounding box center [165, 9] width 53 height 6
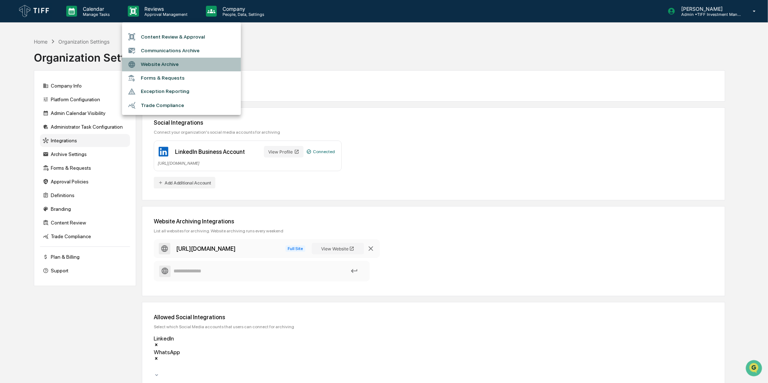
click at [168, 58] on li "Website Archive" at bounding box center [181, 65] width 119 height 14
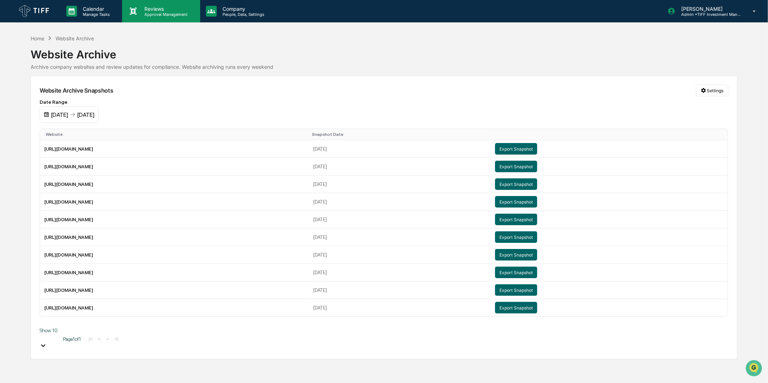
click at [168, 3] on div "Reviews Approval Management" at bounding box center [161, 11] width 78 height 22
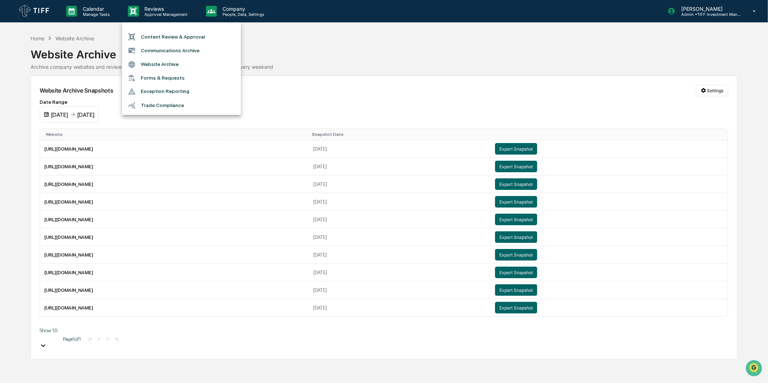
click at [167, 48] on li "Communications Archive" at bounding box center [181, 51] width 119 height 14
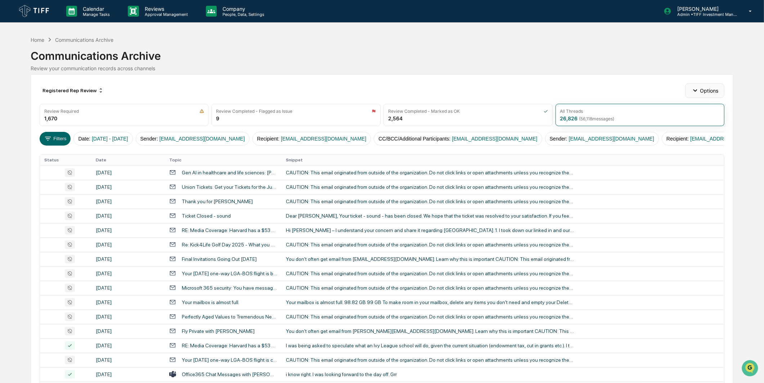
click at [704, 90] on button "Options" at bounding box center [704, 90] width 39 height 14
click at [61, 137] on button "Filters" at bounding box center [55, 139] width 31 height 14
